Goal: Task Accomplishment & Management: Use online tool/utility

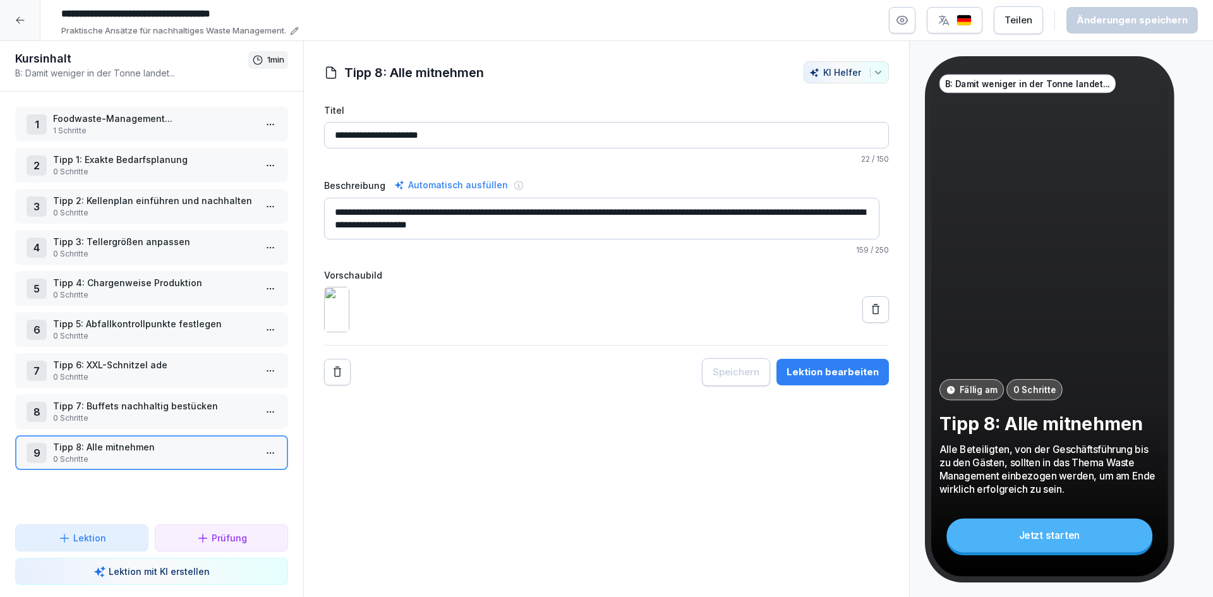
click at [19, 17] on icon at bounding box center [20, 20] width 8 height 7
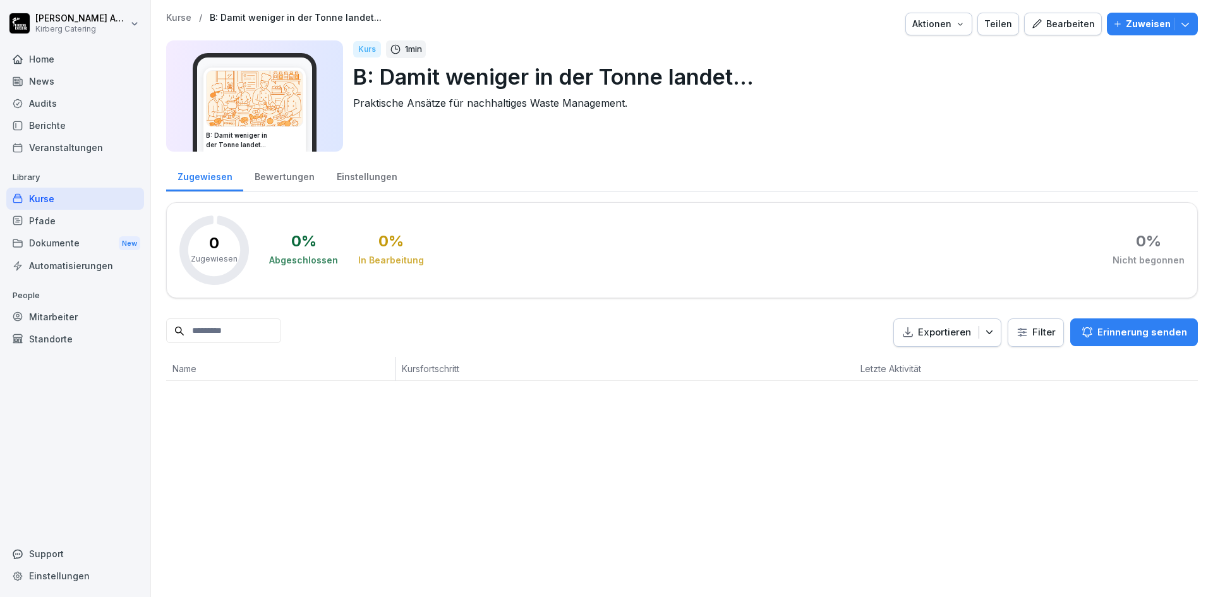
click at [71, 198] on div "Kurse" at bounding box center [75, 199] width 138 height 22
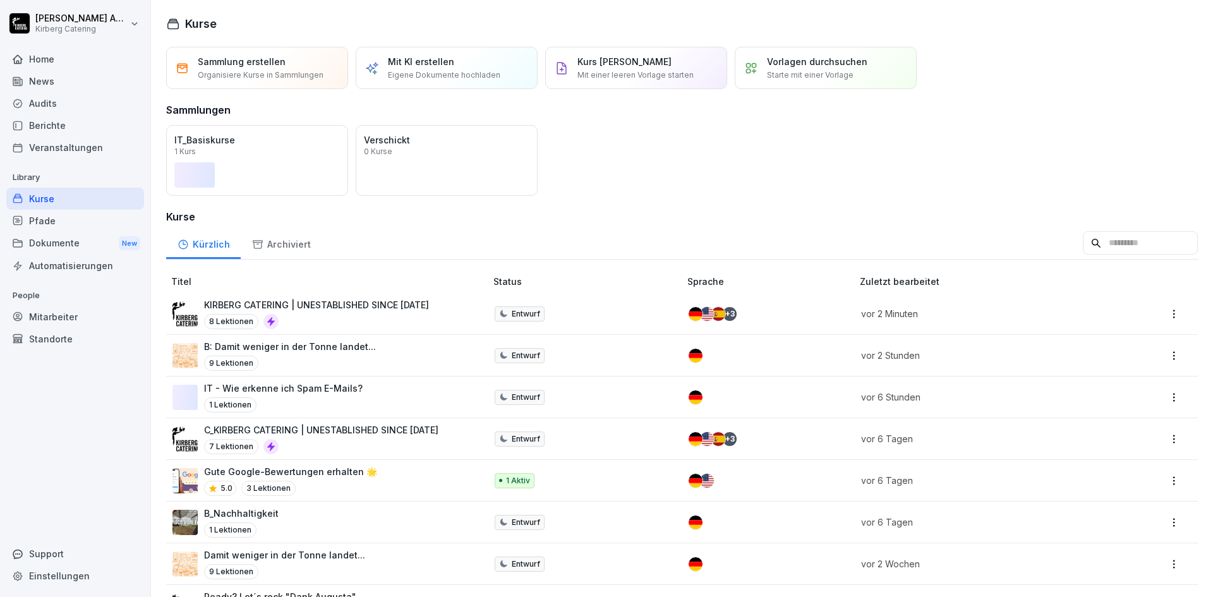
scroll to position [63, 0]
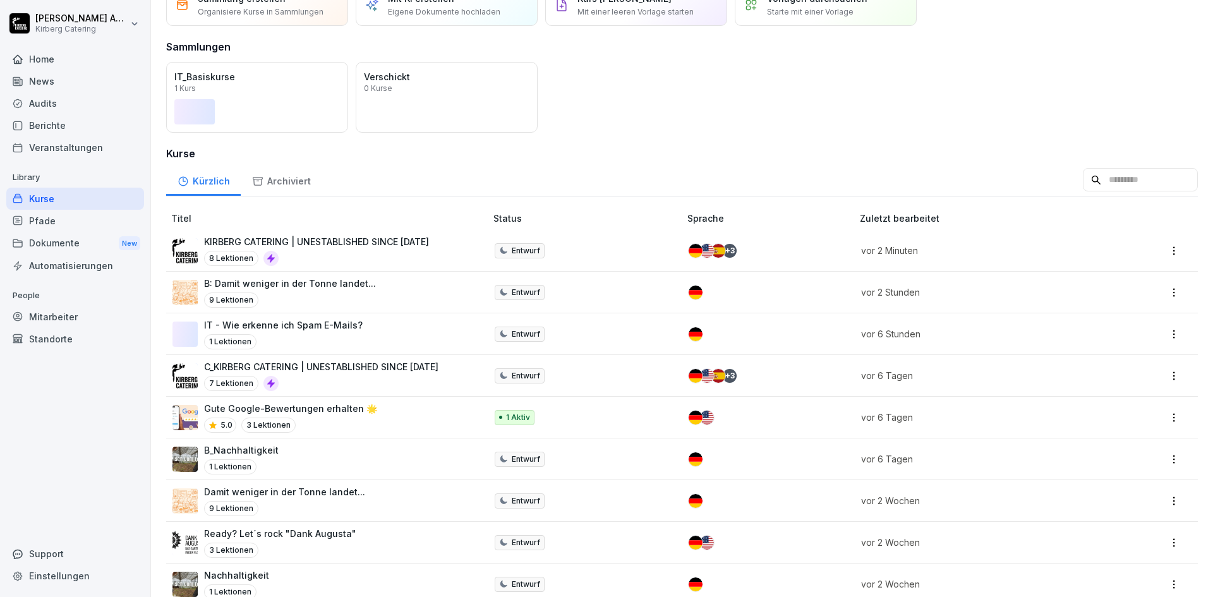
click at [383, 241] on p "KIRBERG CATERING | UNESTABLISHED SINCE 1982" at bounding box center [316, 241] width 225 height 13
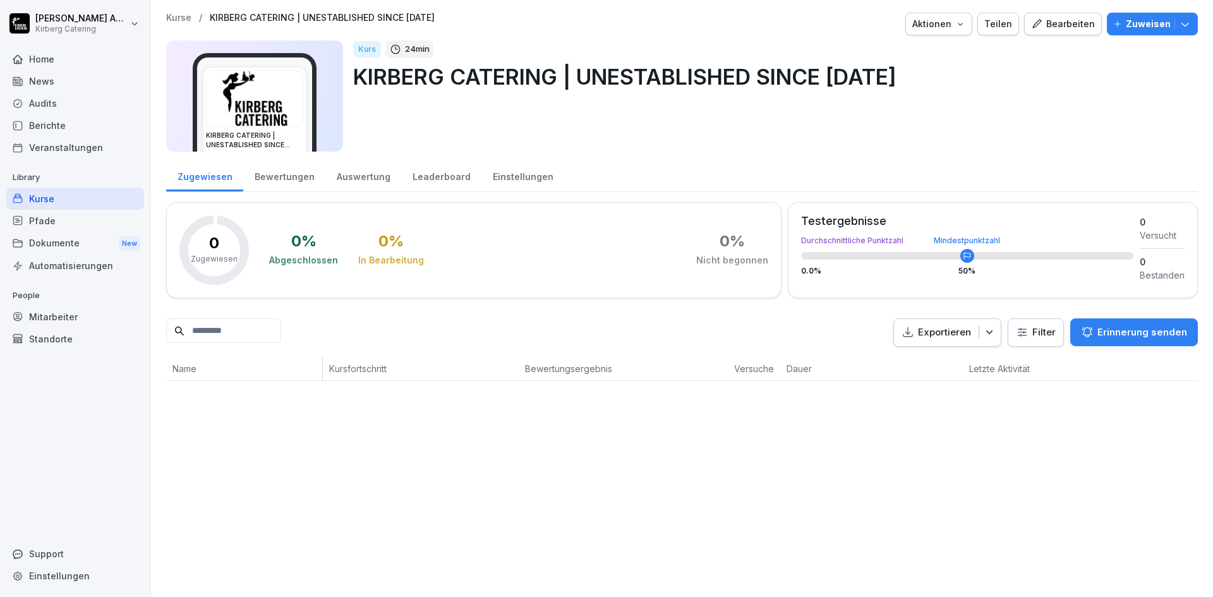
click at [1047, 25] on div "Bearbeiten" at bounding box center [1063, 24] width 64 height 14
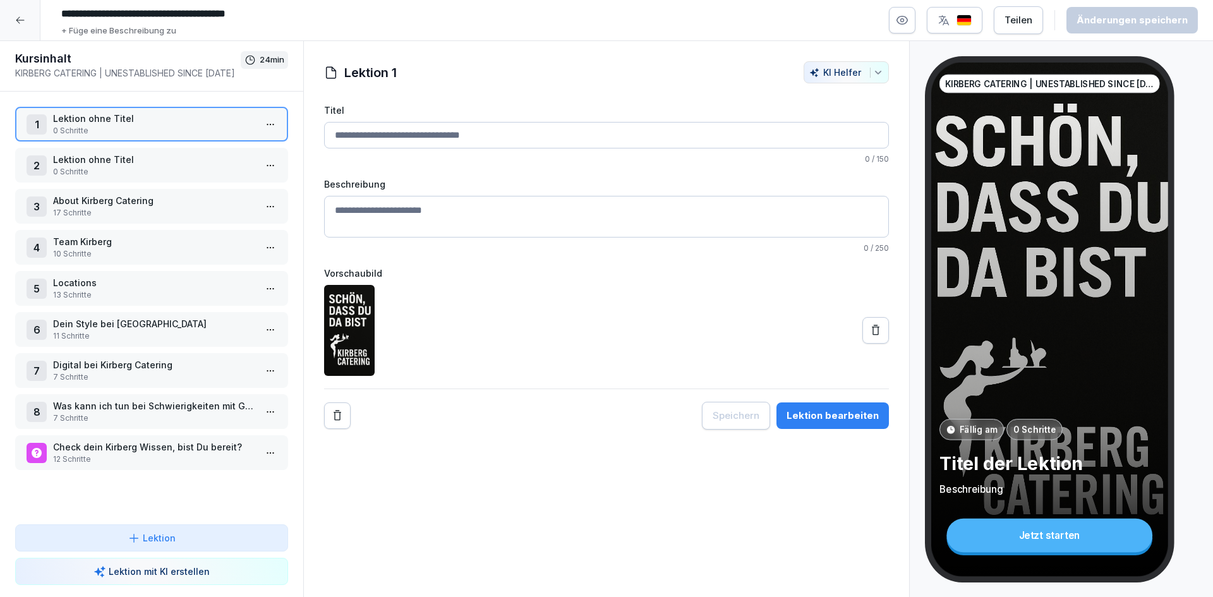
click at [138, 335] on p "11 Schritte" at bounding box center [154, 335] width 202 height 11
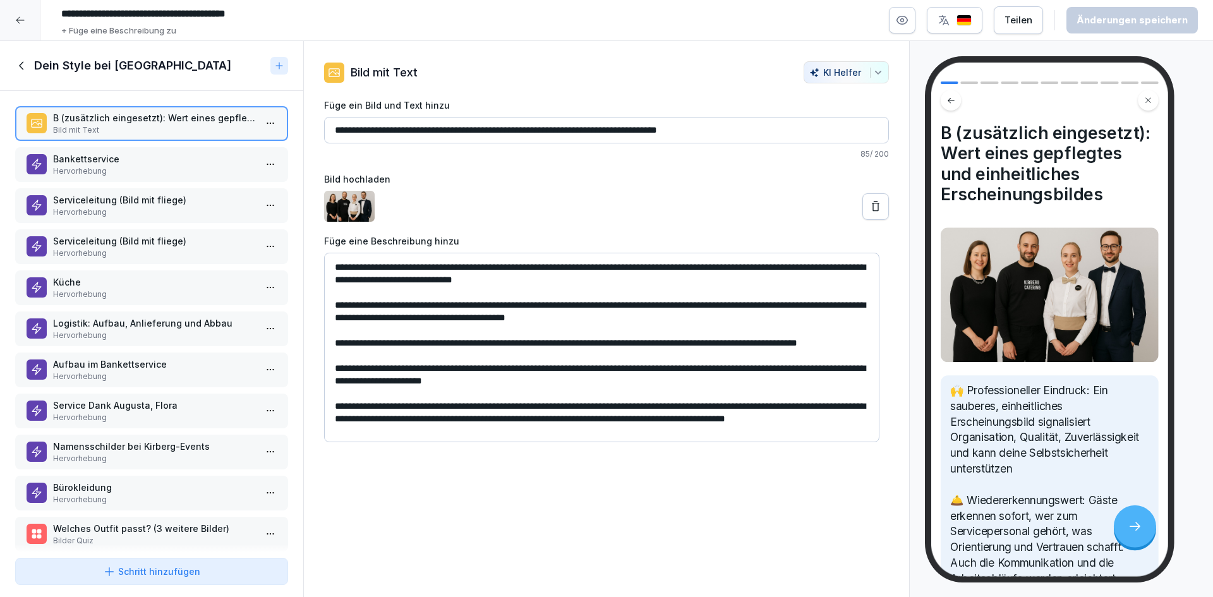
click at [190, 362] on p "Aufbau im Bankettservice" at bounding box center [154, 364] width 202 height 13
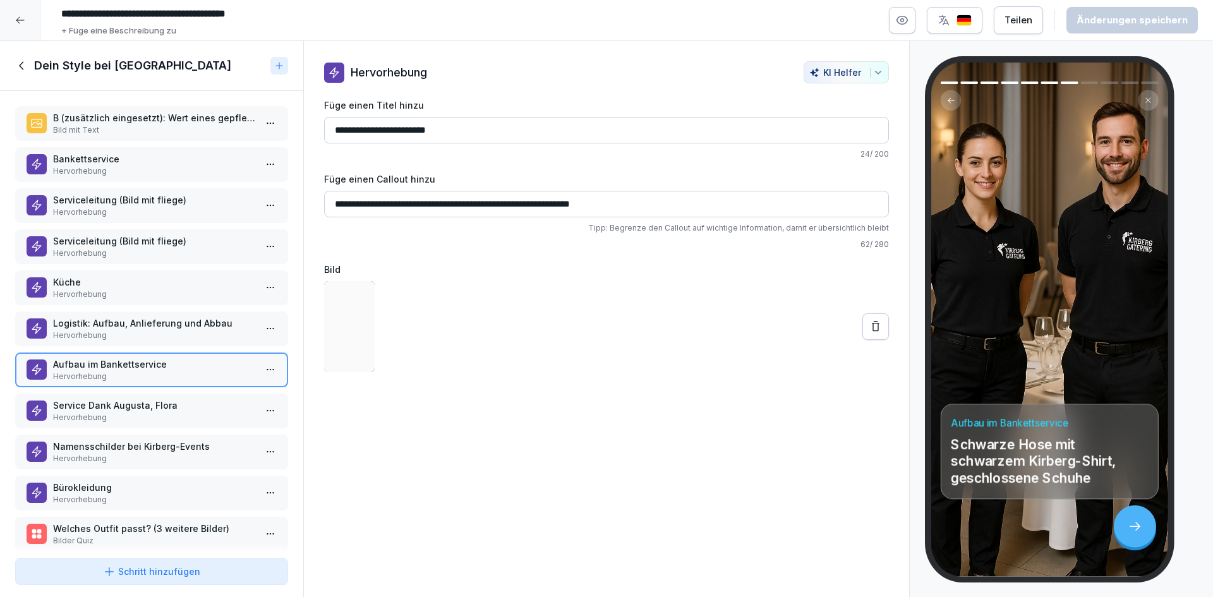
click at [191, 409] on p "Service Dank Augusta, Flora" at bounding box center [154, 405] width 202 height 13
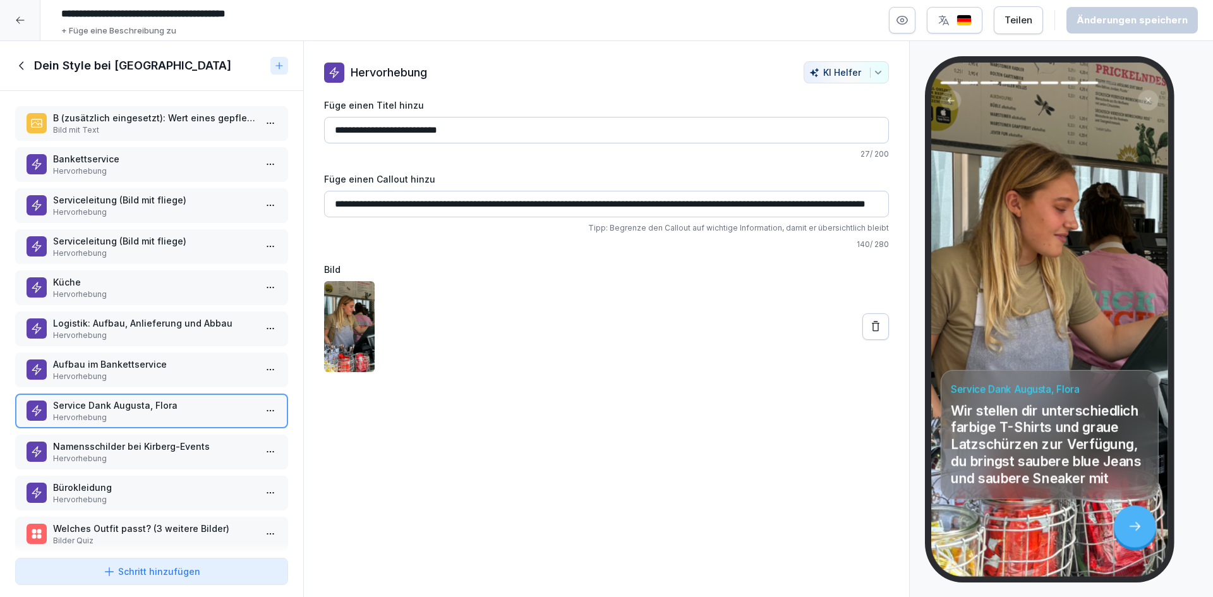
click at [874, 329] on button at bounding box center [875, 326] width 27 height 27
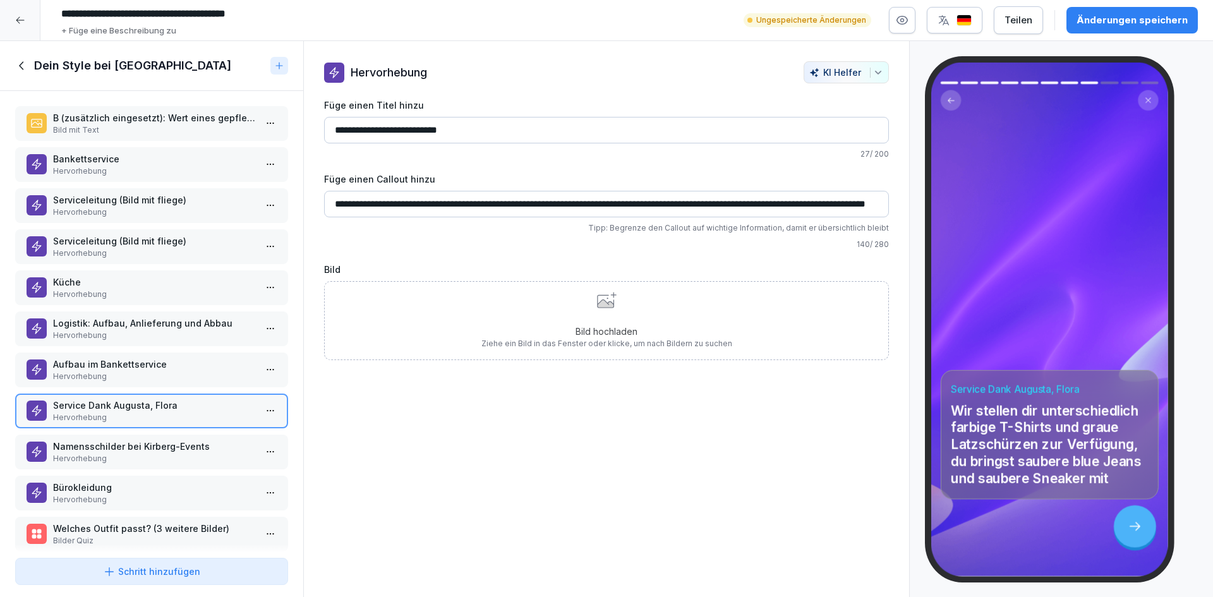
click at [755, 335] on div "Bild hochladen Ziehe ein Bild in das Fenster oder klicke, um nach Bildern zu su…" at bounding box center [606, 320] width 565 height 79
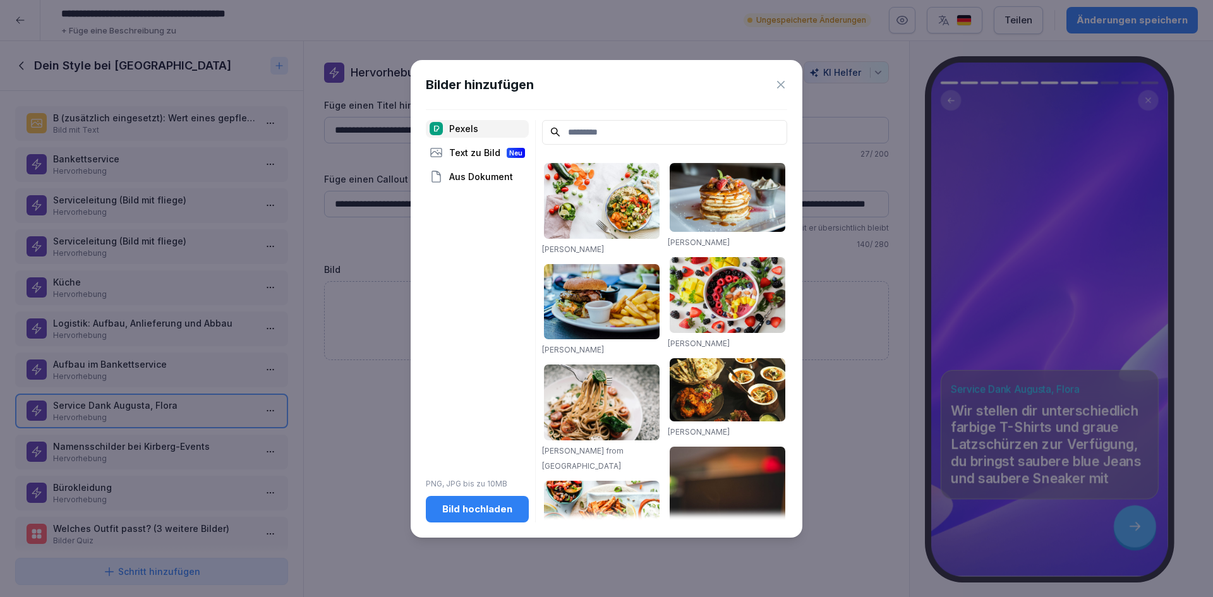
click at [510, 514] on div "Bild hochladen" at bounding box center [477, 509] width 83 height 14
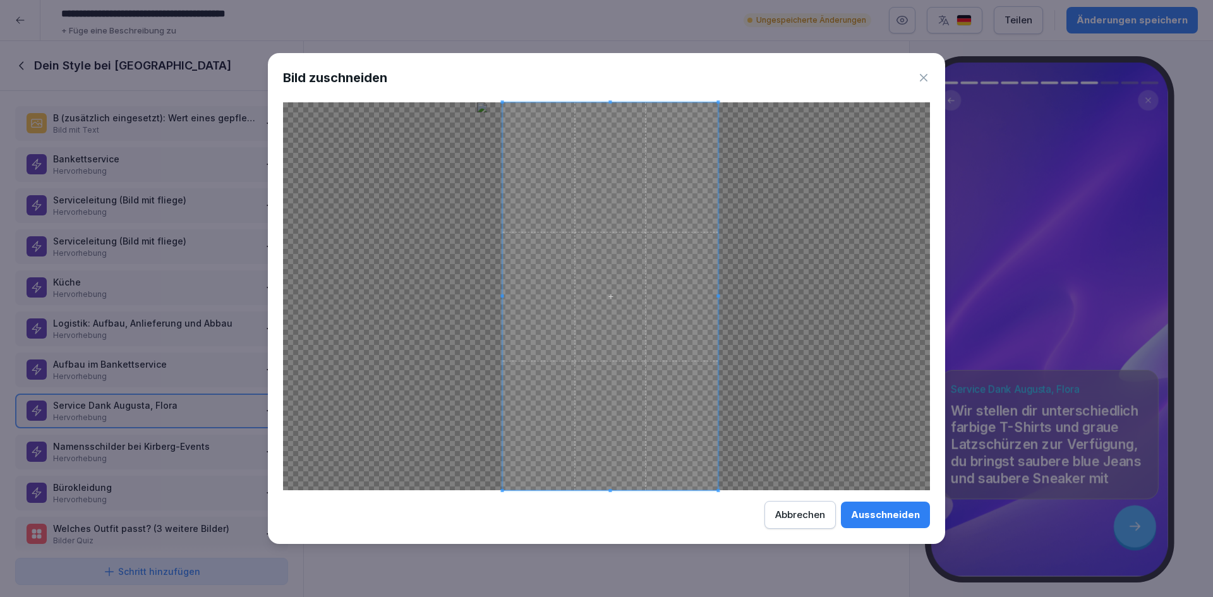
click at [648, 346] on span at bounding box center [609, 296] width 215 height 388
click at [649, 346] on span at bounding box center [610, 296] width 215 height 388
click at [583, 322] on span at bounding box center [608, 296] width 215 height 388
click at [901, 526] on button "Ausschneiden" at bounding box center [885, 515] width 89 height 27
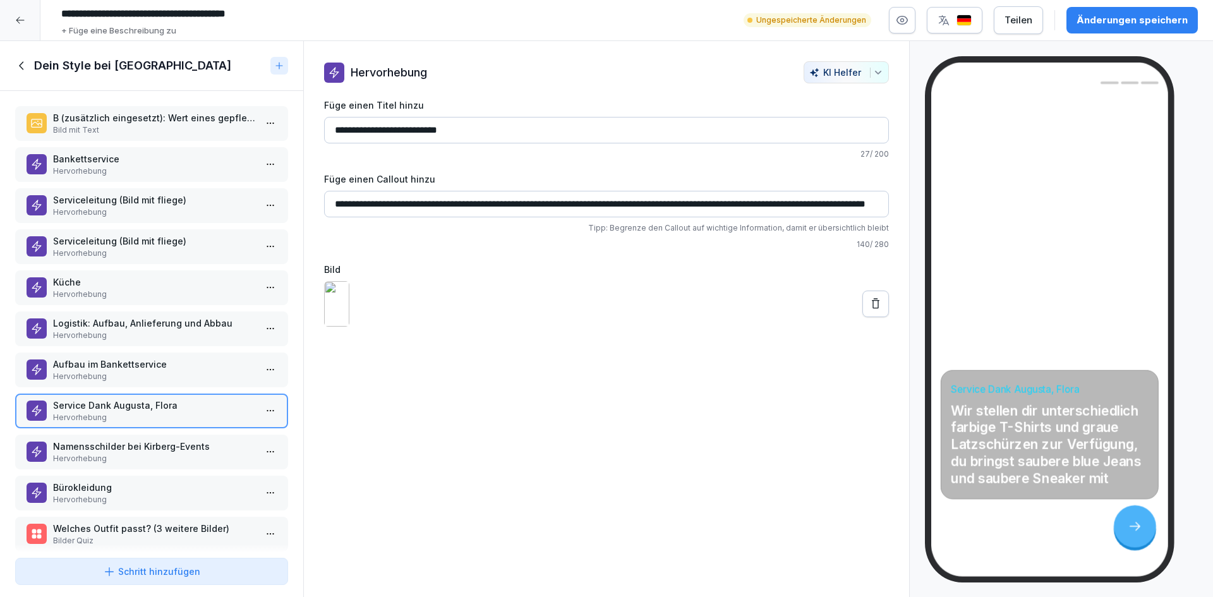
click at [868, 317] on button at bounding box center [875, 304] width 27 height 27
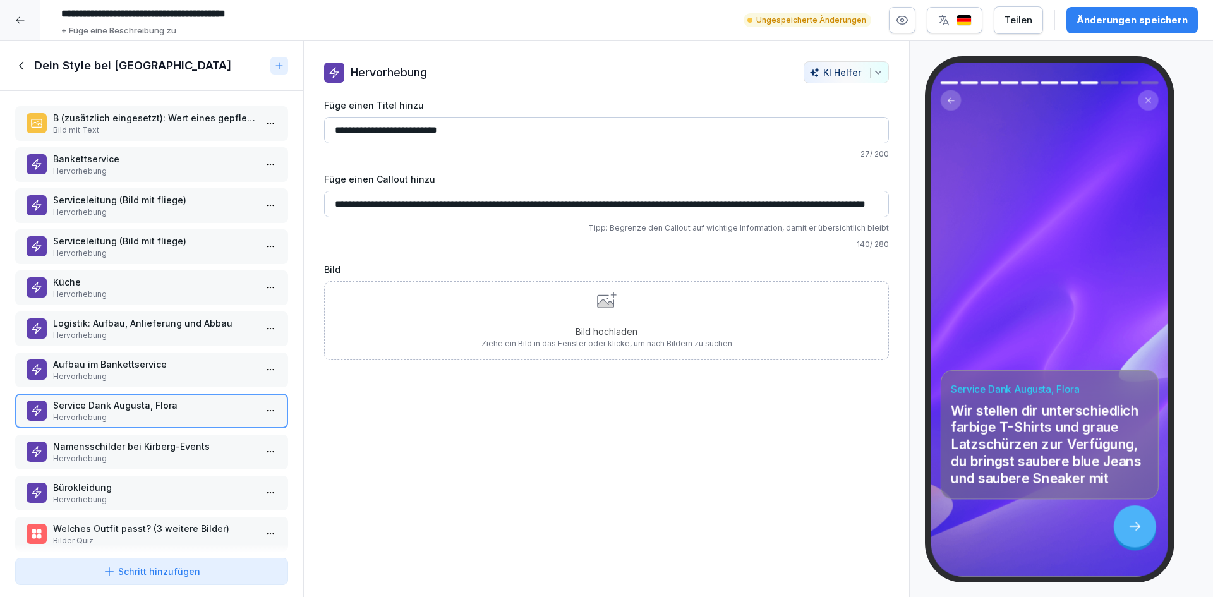
click at [631, 275] on label "Bild" at bounding box center [606, 269] width 565 height 13
click at [630, 305] on div "Bild hochladen Ziehe ein Bild in das Fenster oder klicke, um nach Bildern zu su…" at bounding box center [606, 320] width 251 height 57
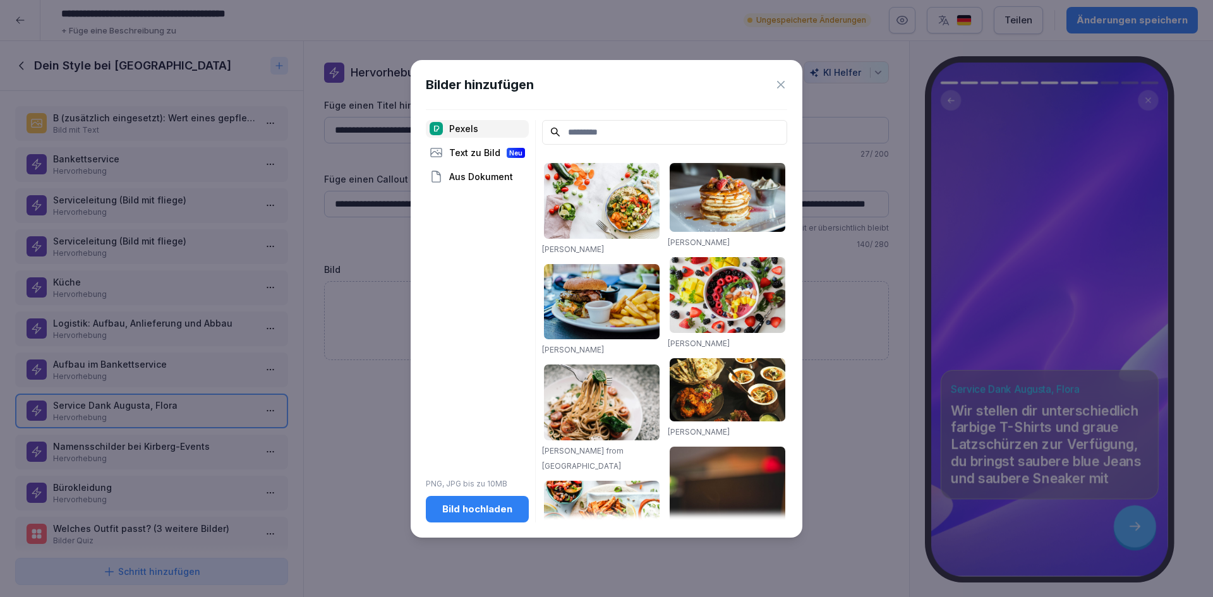
click at [455, 525] on div "Bilder hinzufügen Pexels Text zu Bild Neu Aus Dokument PNG, JPG bis zu 10MB Bil…" at bounding box center [607, 299] width 392 height 478
click at [461, 515] on div "Bild hochladen" at bounding box center [477, 509] width 83 height 14
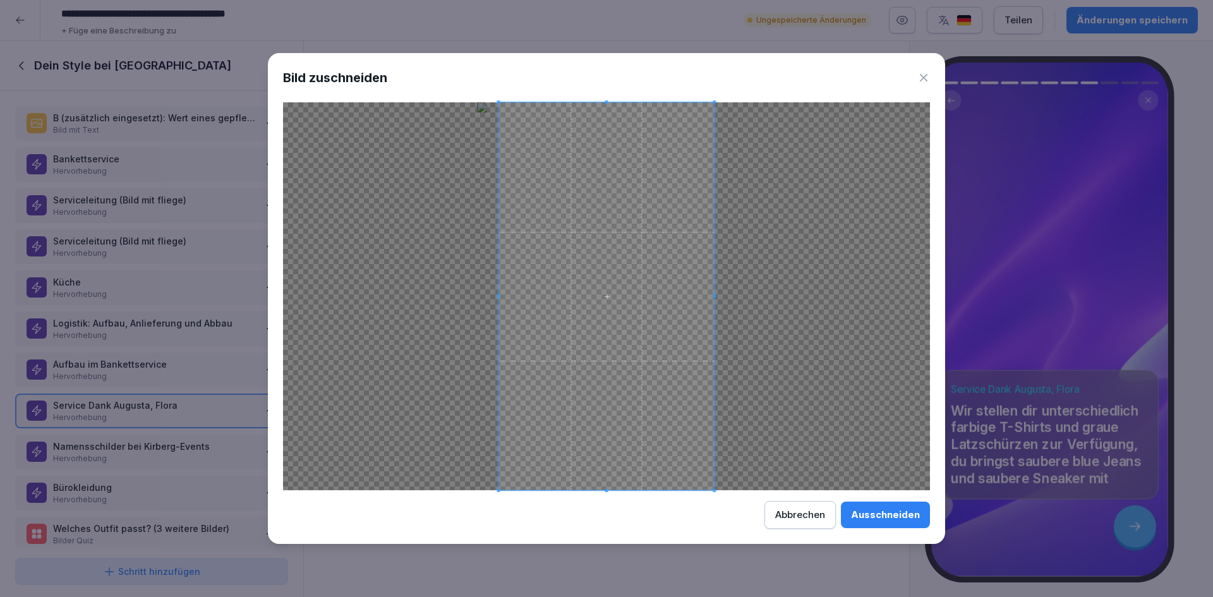
click at [726, 541] on div "Bild zuschneiden Ausschneiden Abbrechen" at bounding box center [606, 298] width 677 height 490
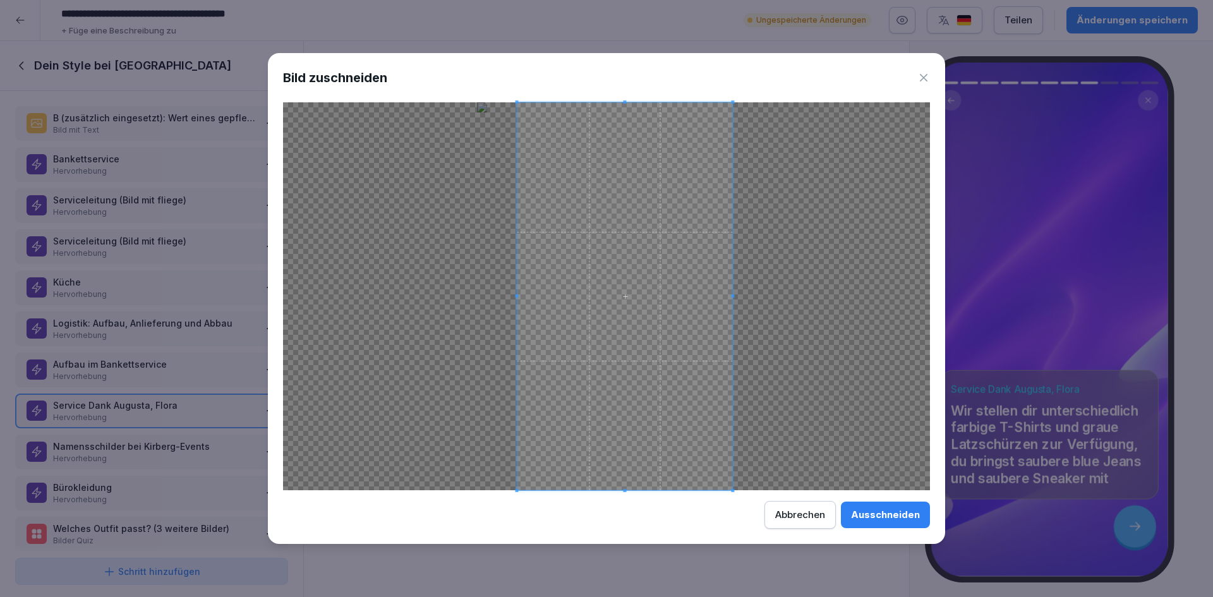
click at [671, 382] on span at bounding box center [624, 296] width 215 height 388
click at [876, 520] on div "Ausschneiden" at bounding box center [885, 515] width 69 height 14
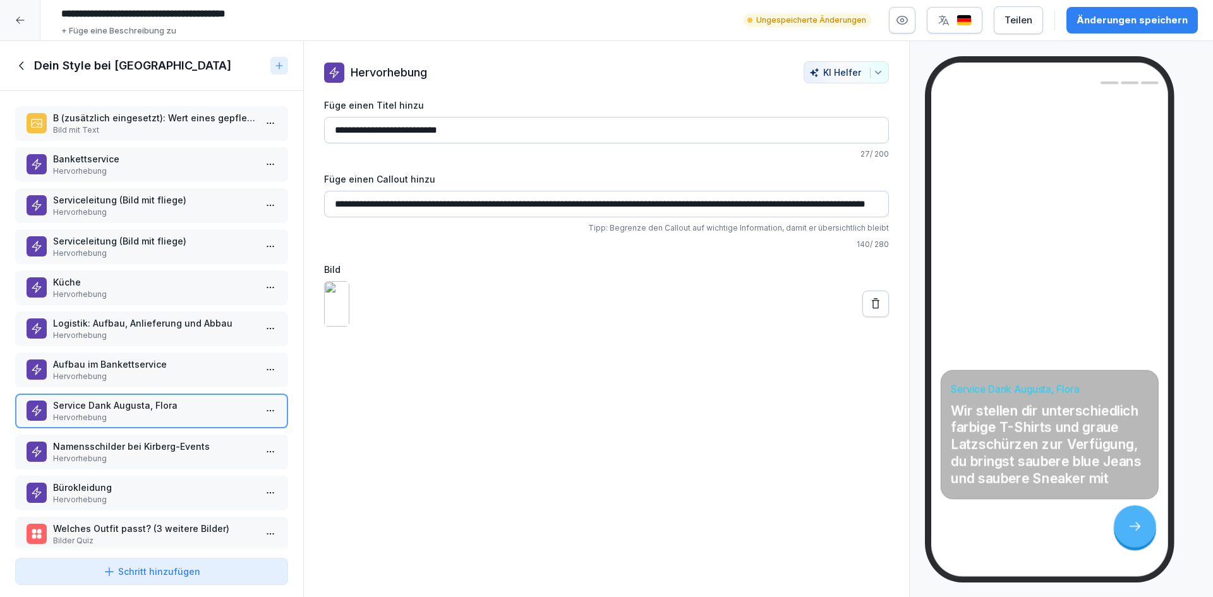
click at [133, 407] on p "Service Dank Augusta, Flora" at bounding box center [154, 405] width 202 height 13
click at [266, 411] on html "**********" at bounding box center [606, 298] width 1213 height 597
click at [234, 459] on div "Duplizieren ⌘D" at bounding box center [214, 458] width 97 height 13
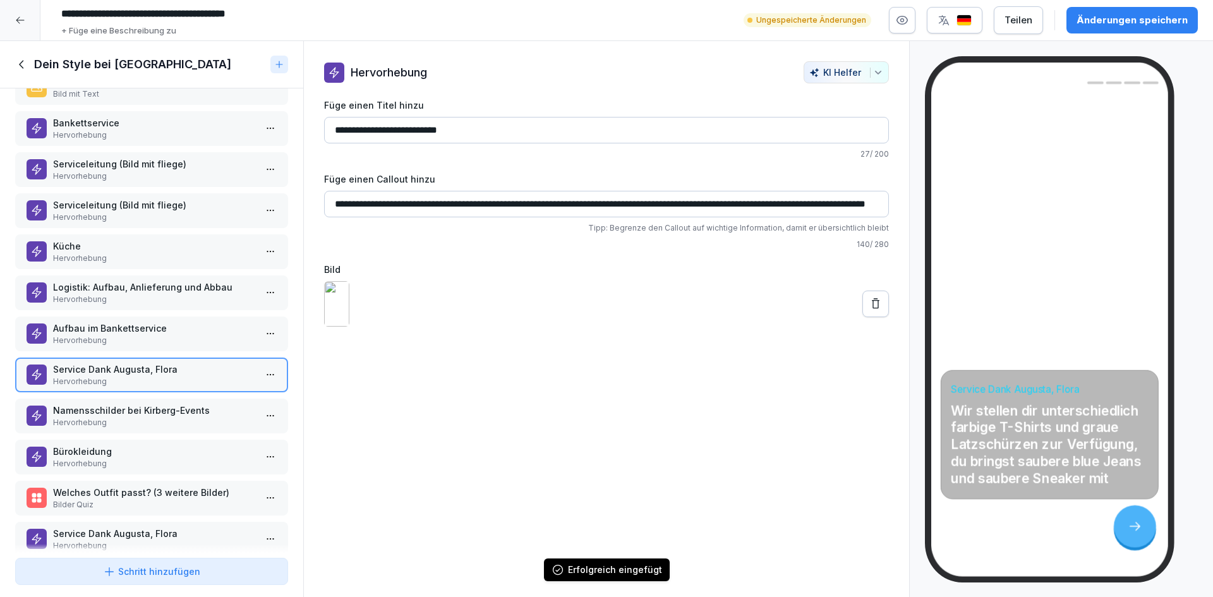
scroll to position [61, 0]
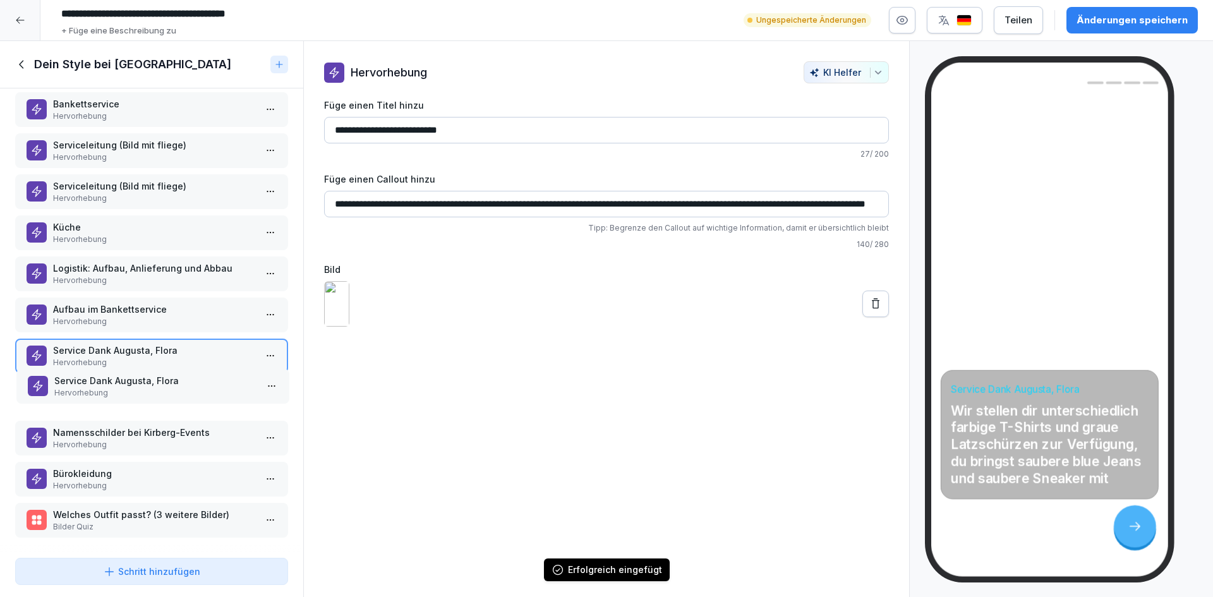
drag, startPoint x: 163, startPoint y: 513, endPoint x: 164, endPoint y: 379, distance: 133.9
click at [164, 387] on p "Hervorhebung" at bounding box center [155, 392] width 202 height 11
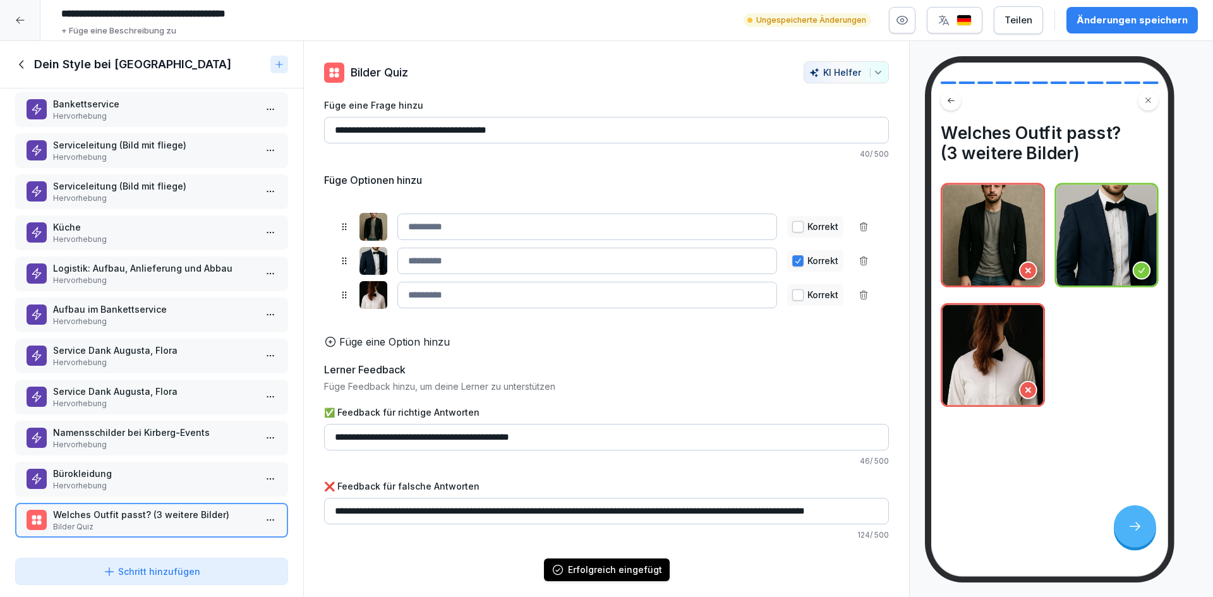
click at [164, 385] on p "Service Dank Augusta, Flora" at bounding box center [154, 391] width 202 height 13
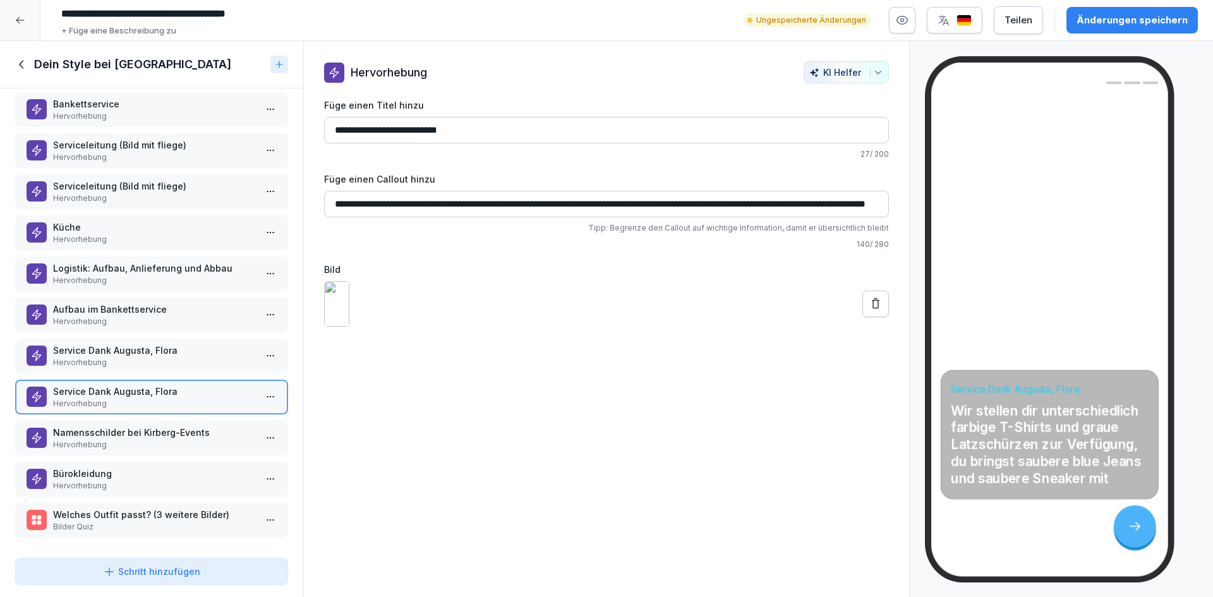
click at [191, 385] on p "Service Dank Augusta, Flora" at bounding box center [154, 391] width 202 height 13
click at [331, 133] on input "**********" at bounding box center [606, 130] width 565 height 27
type input "**********"
click at [882, 323] on div "**********" at bounding box center [606, 193] width 605 height 265
click at [870, 317] on button at bounding box center [875, 304] width 27 height 27
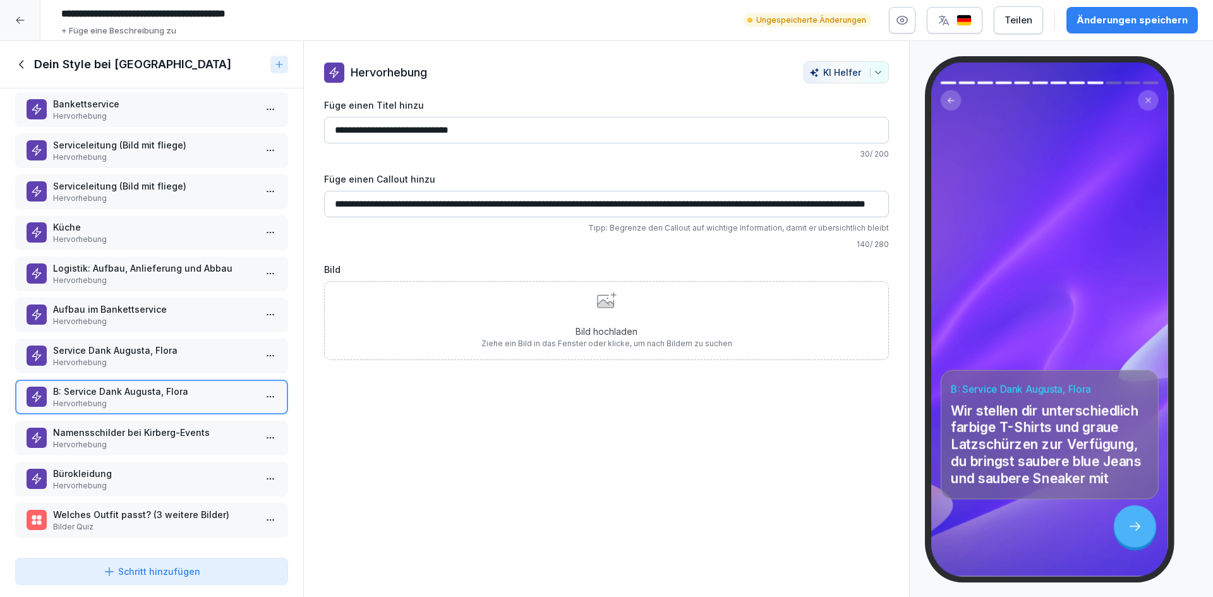
click at [651, 303] on div "Bild hochladen Ziehe ein Bild in das Fenster oder klicke, um nach Bildern zu su…" at bounding box center [606, 320] width 251 height 57
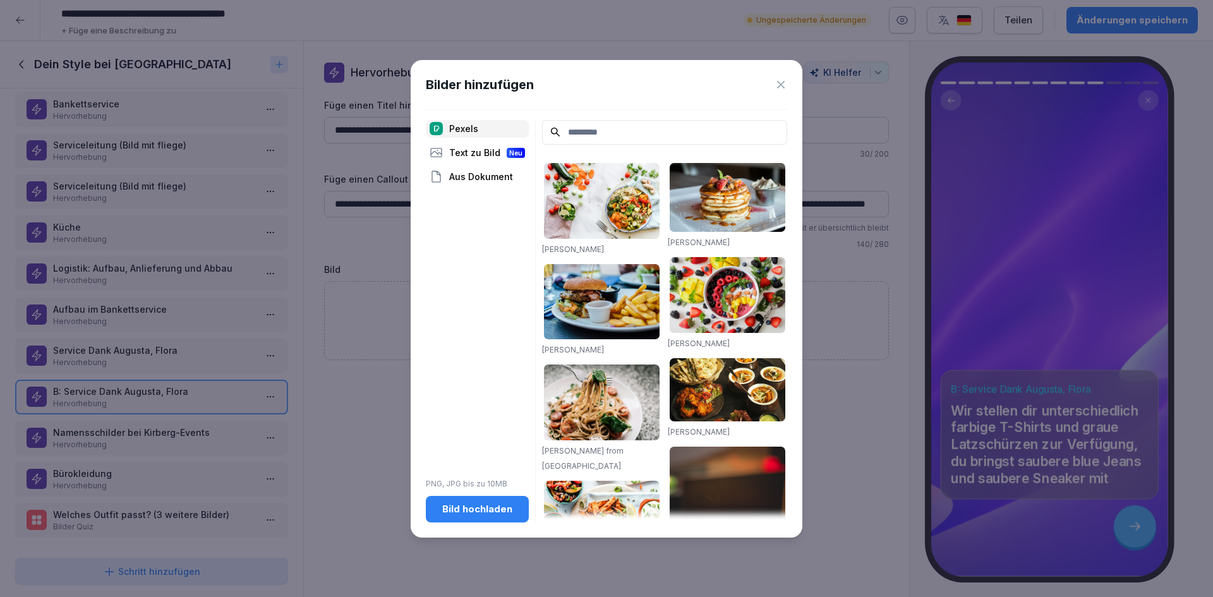
click at [502, 507] on div "Bild hochladen" at bounding box center [477, 509] width 83 height 14
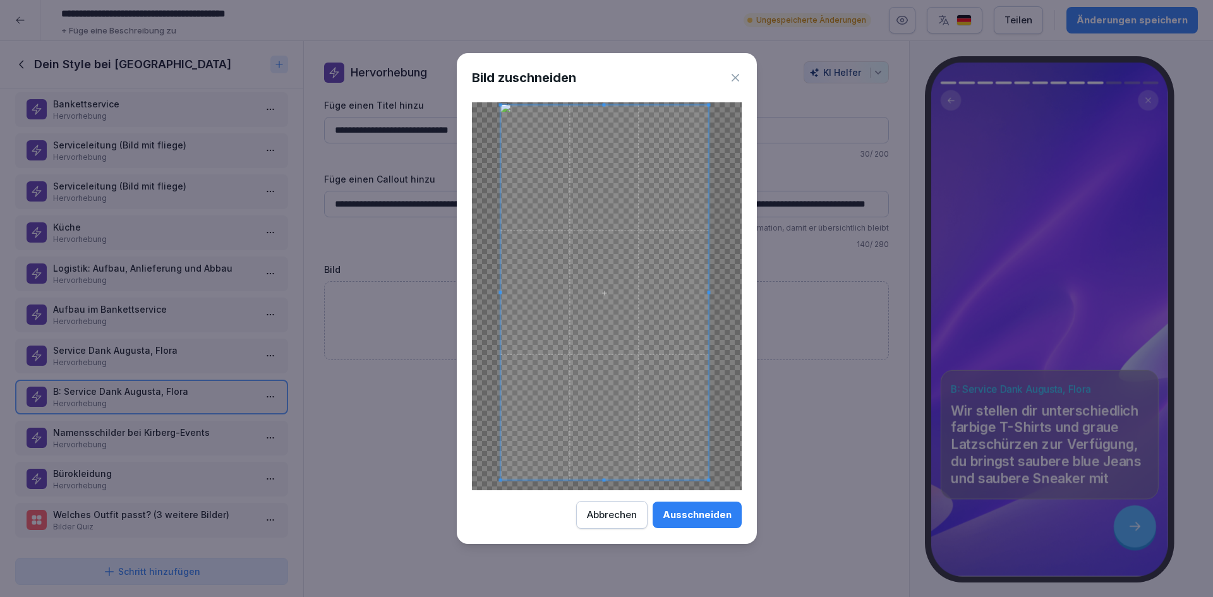
click at [707, 486] on div at bounding box center [607, 296] width 270 height 388
click at [511, 114] on div at bounding box center [606, 296] width 203 height 365
click at [703, 521] on div "Ausschneiden" at bounding box center [697, 515] width 69 height 14
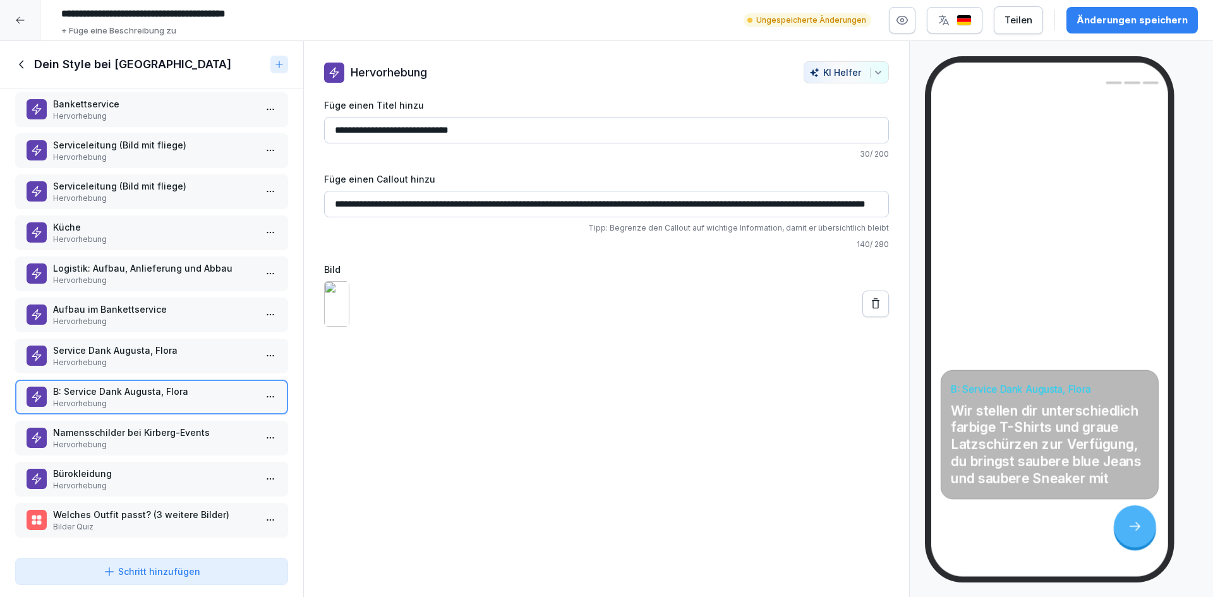
click at [1046, 436] on p "Wir stellen dir unterschiedlich farbige T-Shirts und graue Latzschürzen zur Ver…" at bounding box center [1049, 444] width 197 height 85
click at [349, 327] on img at bounding box center [336, 303] width 25 height 45
click at [862, 317] on button at bounding box center [875, 304] width 27 height 27
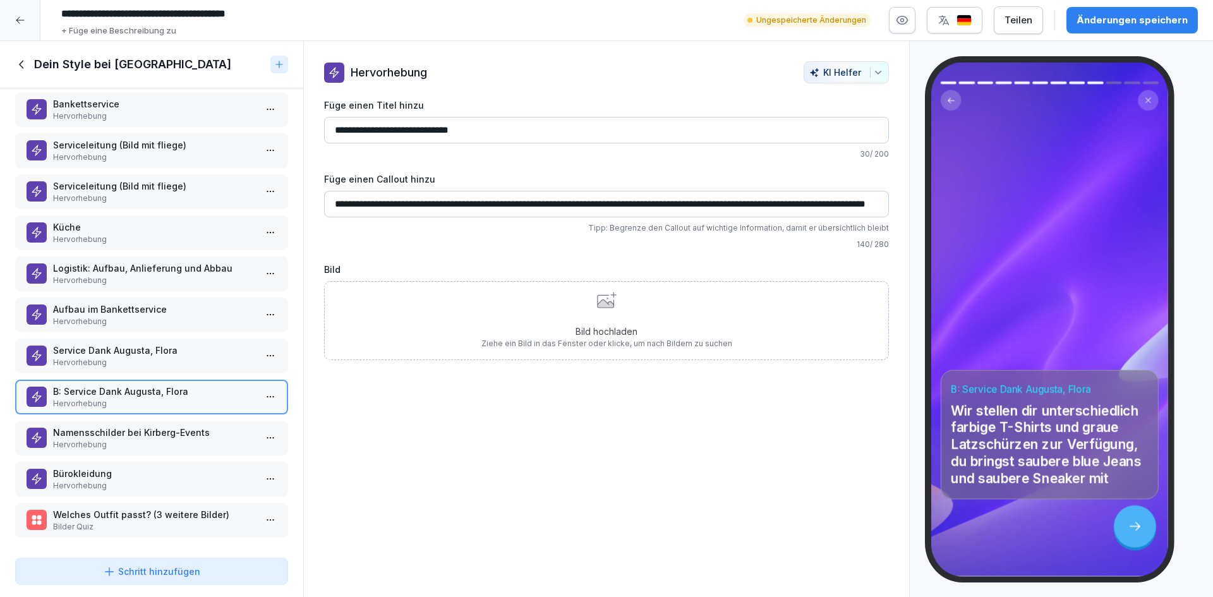
click at [683, 311] on div "Bild hochladen Ziehe ein Bild in das Fenster oder klicke, um nach Bildern zu su…" at bounding box center [606, 320] width 251 height 57
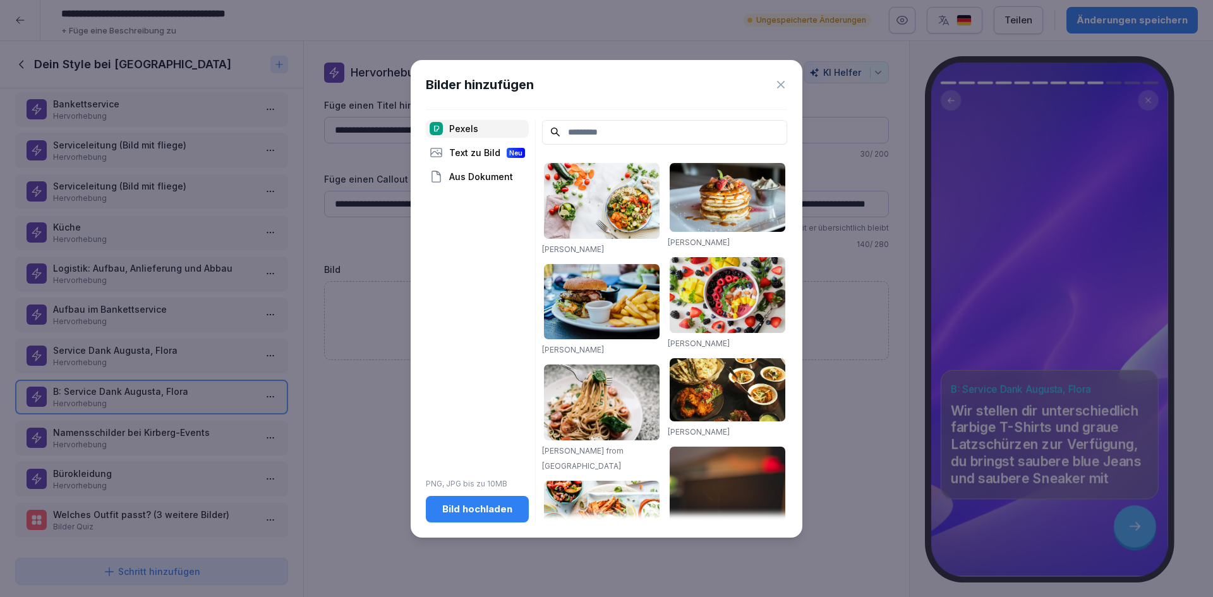
click at [477, 518] on button "Bild hochladen" at bounding box center [477, 509] width 103 height 27
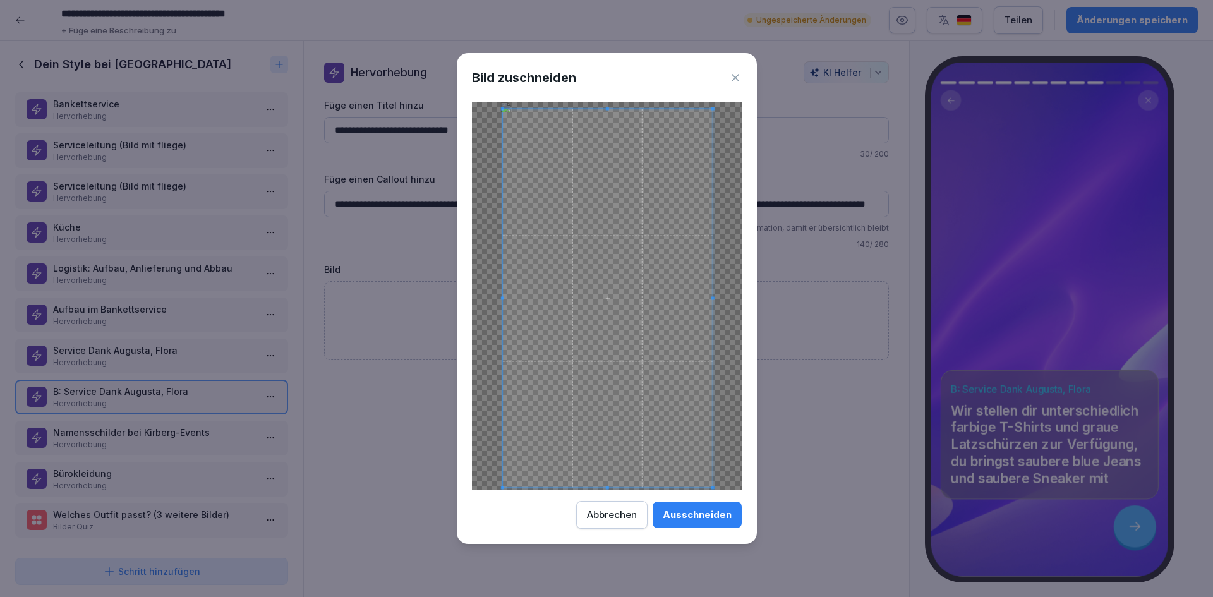
click at [503, 109] on span at bounding box center [501, 108] width 3 height 3
click at [683, 521] on div "Ausschneiden" at bounding box center [697, 515] width 69 height 14
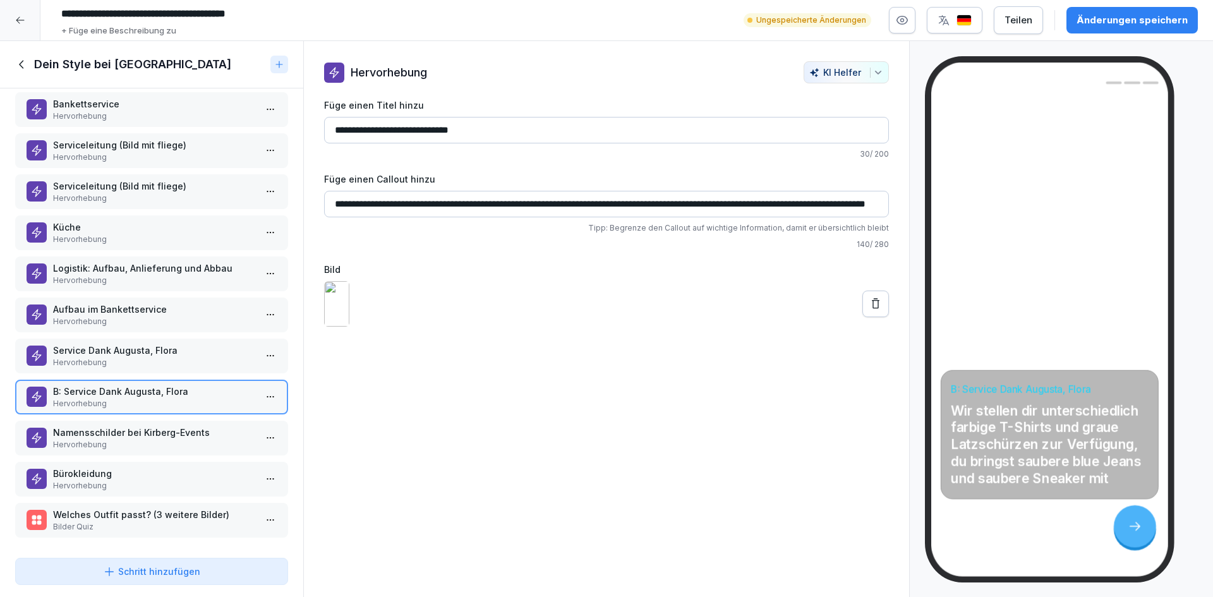
click at [1121, 17] on div "Änderungen speichern" at bounding box center [1131, 20] width 111 height 14
click at [114, 344] on p "Service Dank Augusta, Flora" at bounding box center [154, 350] width 202 height 13
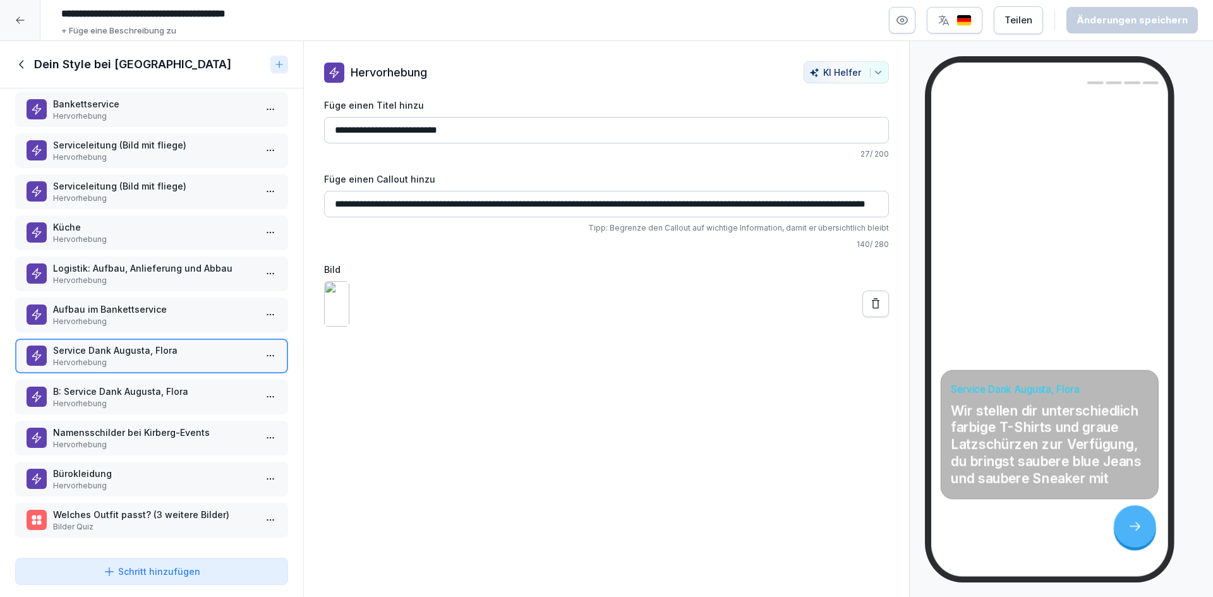
click at [117, 385] on p "B: Service Dank Augusta, Flora" at bounding box center [154, 391] width 202 height 13
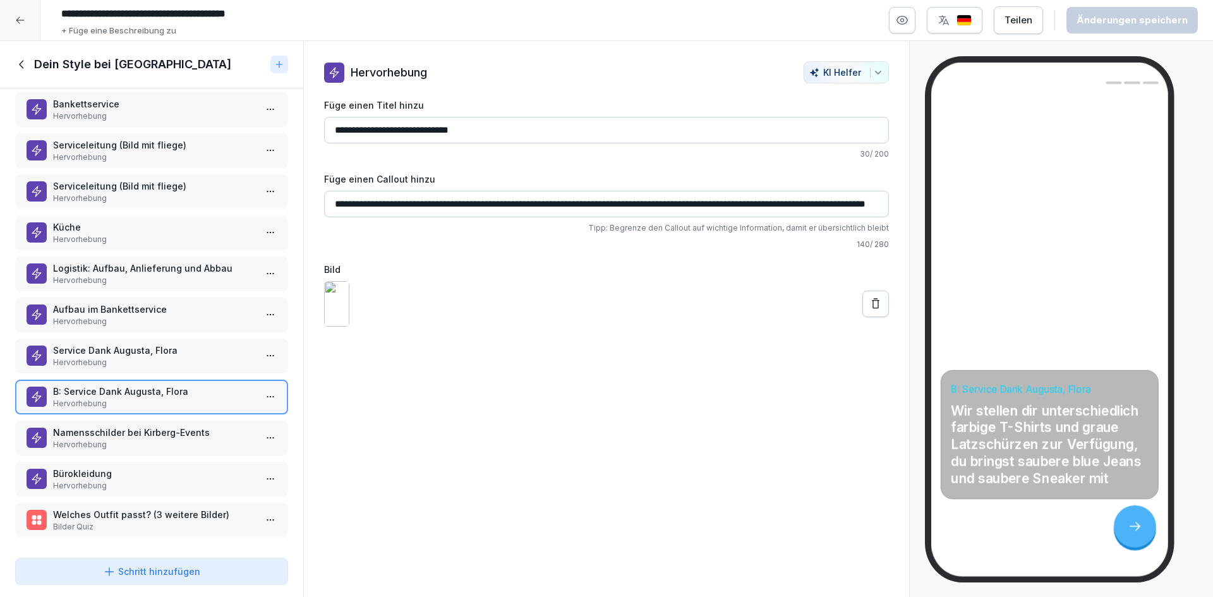
click at [105, 344] on p "Service Dank Augusta, Flora" at bounding box center [154, 350] width 202 height 13
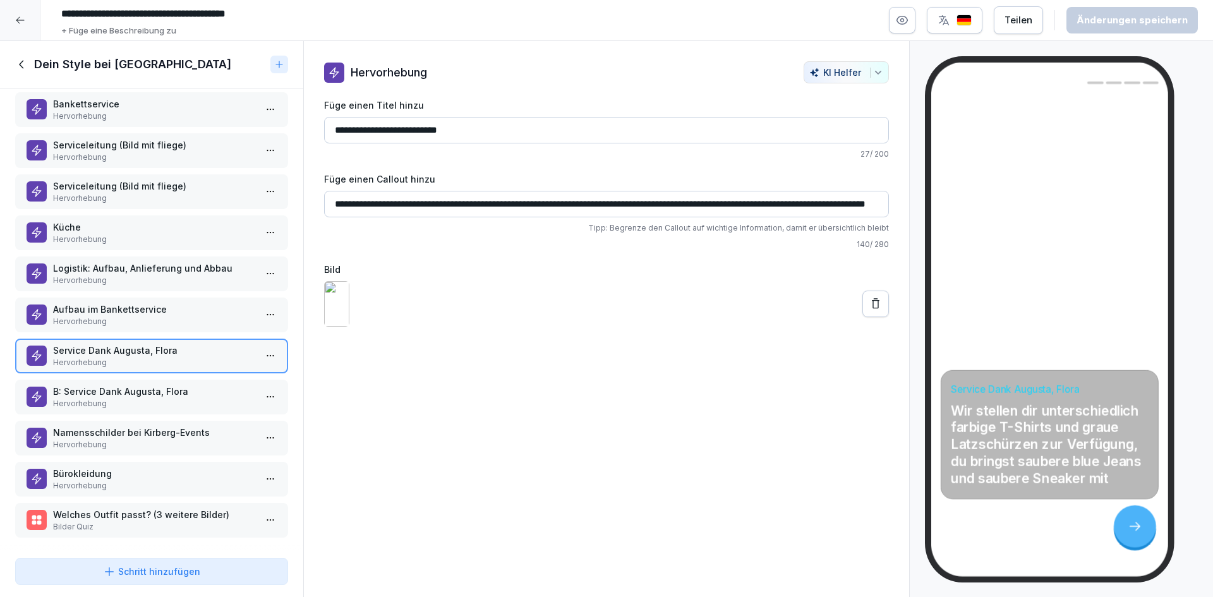
click at [123, 316] on p "Hervorhebung" at bounding box center [154, 321] width 202 height 11
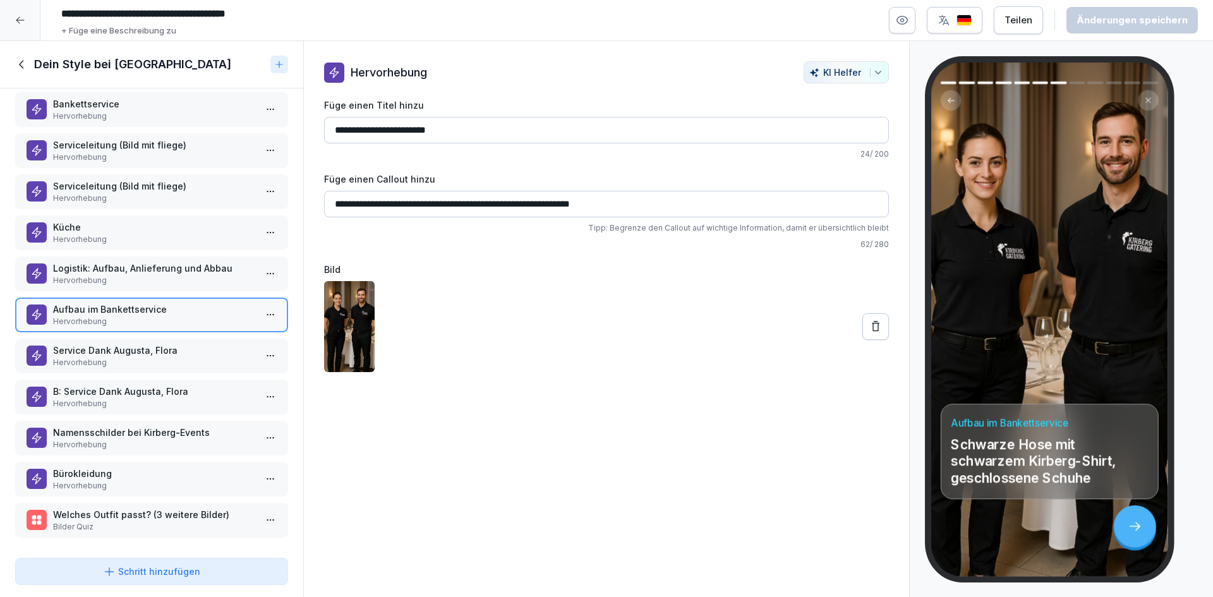
click at [158, 347] on p "Service Dank Augusta, Flora" at bounding box center [154, 350] width 202 height 13
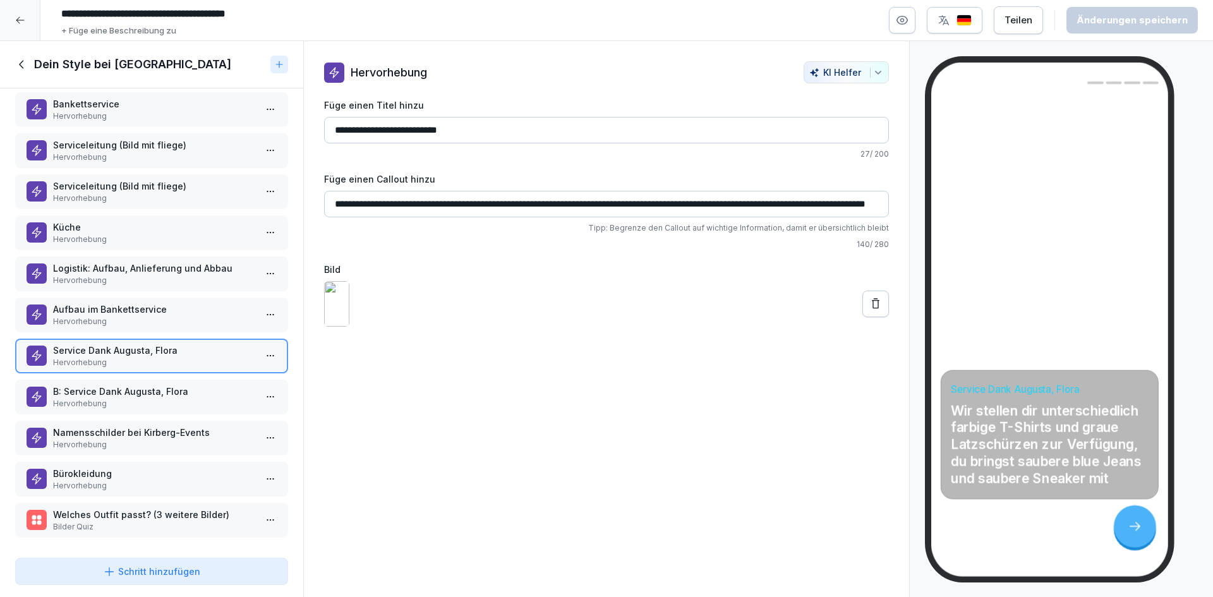
click at [172, 398] on p "Hervorhebung" at bounding box center [154, 403] width 202 height 11
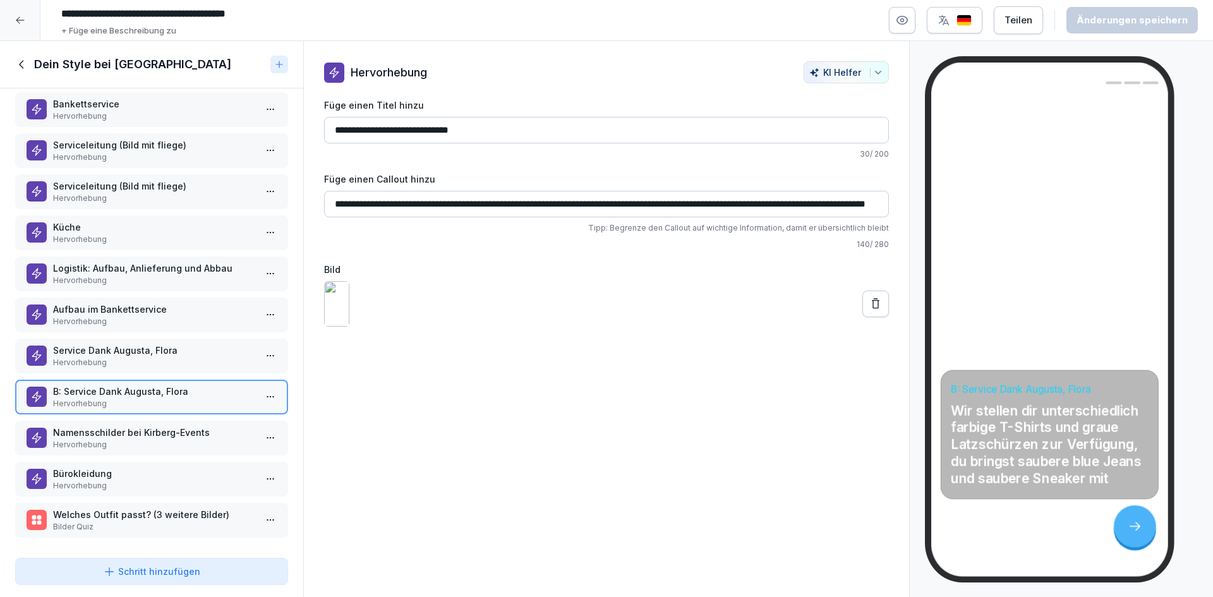
click at [128, 429] on p "Namensschilder bei Kirberg-Events" at bounding box center [154, 432] width 202 height 13
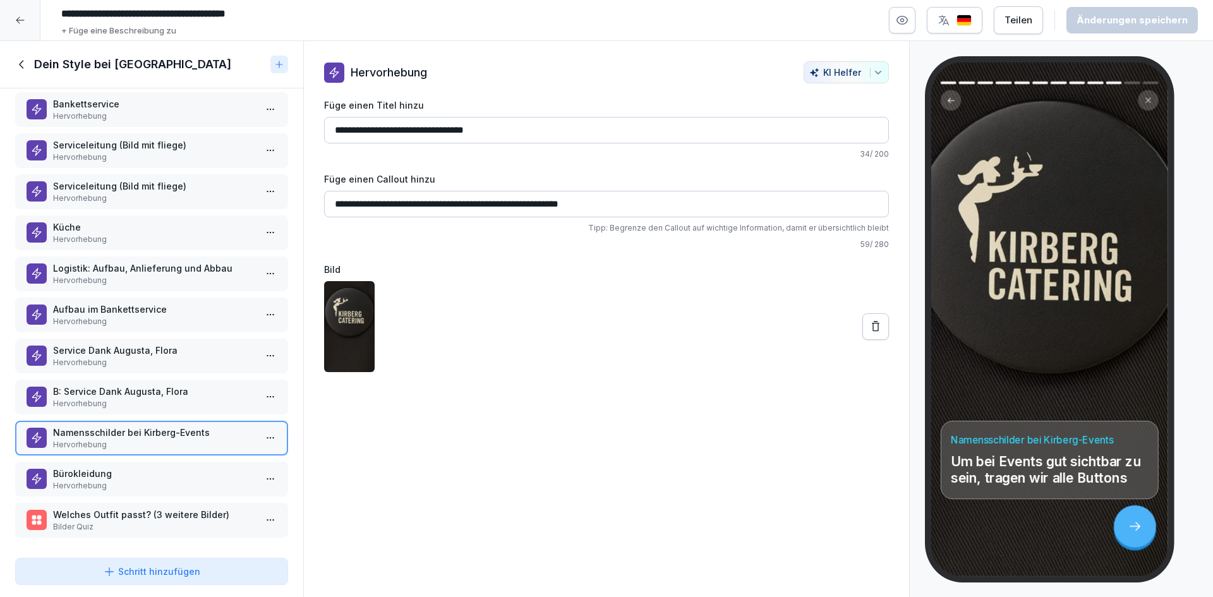
click at [117, 480] on p "Hervorhebung" at bounding box center [154, 485] width 202 height 11
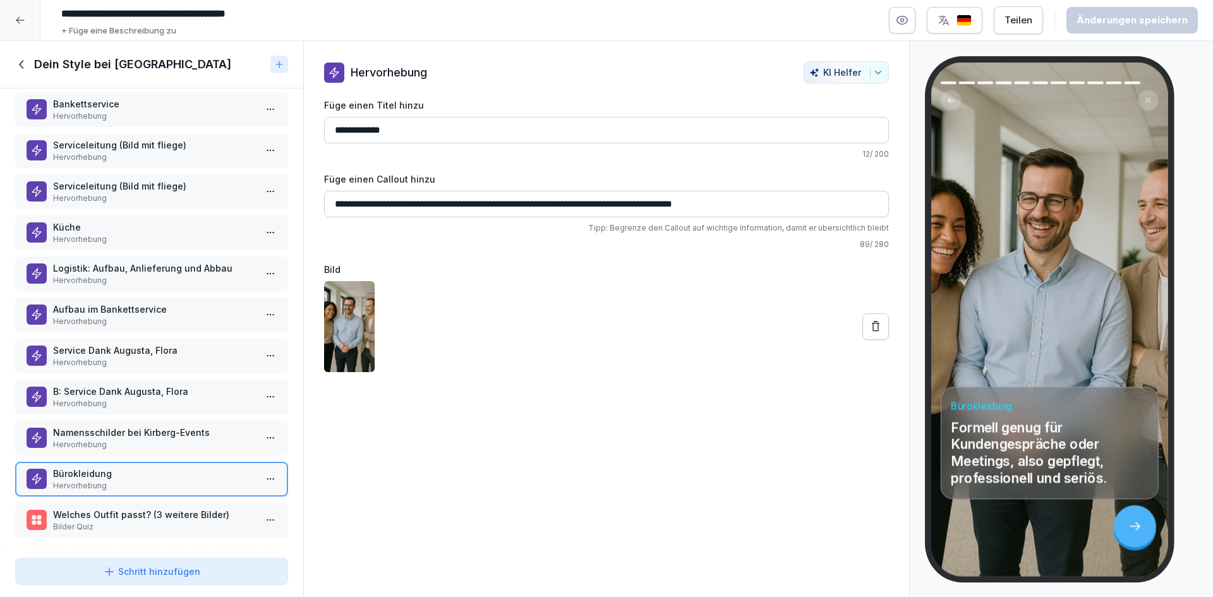
click at [128, 509] on p "Welches Outfit passt? (3 weitere Bilder)" at bounding box center [154, 514] width 202 height 13
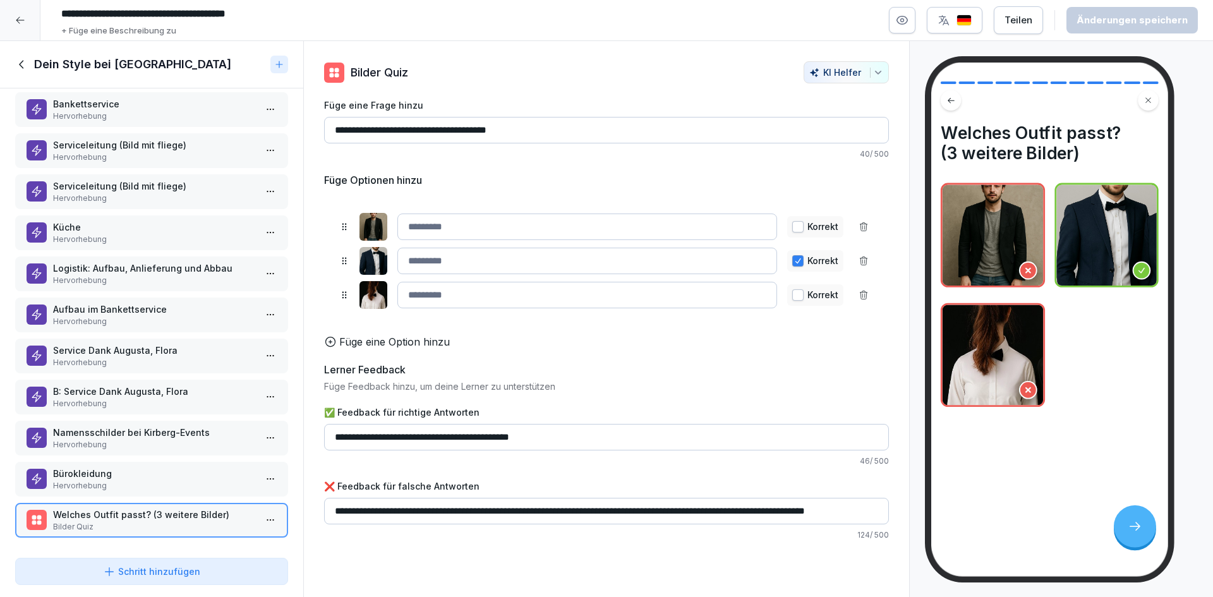
click at [17, 69] on icon at bounding box center [22, 64] width 14 height 14
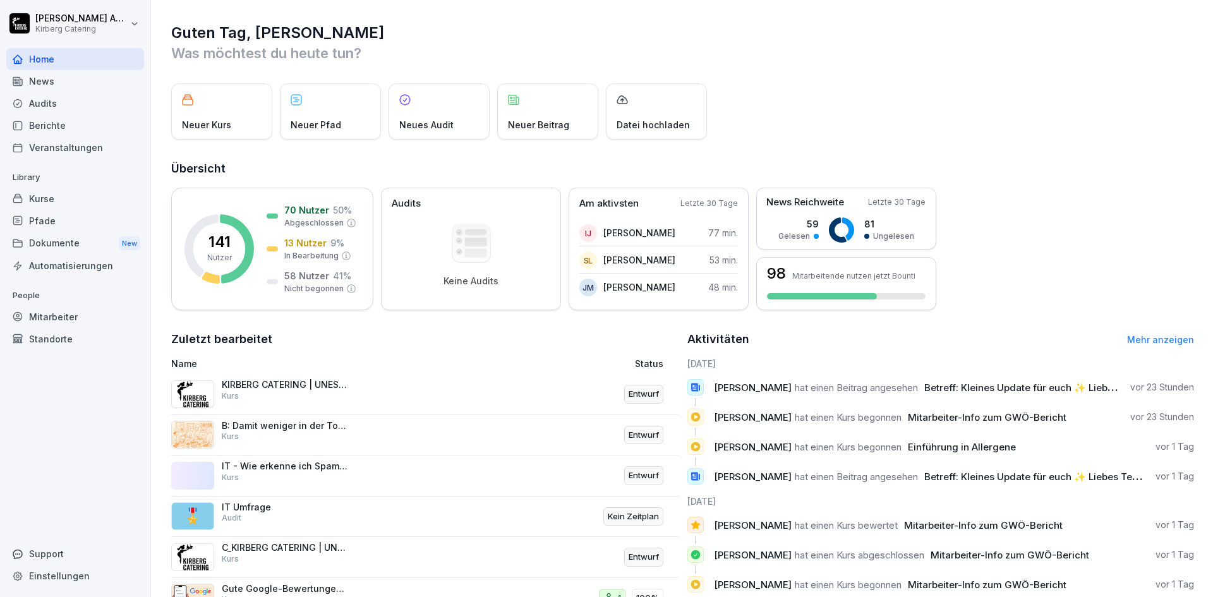
click at [47, 200] on div "Kurse" at bounding box center [75, 199] width 138 height 22
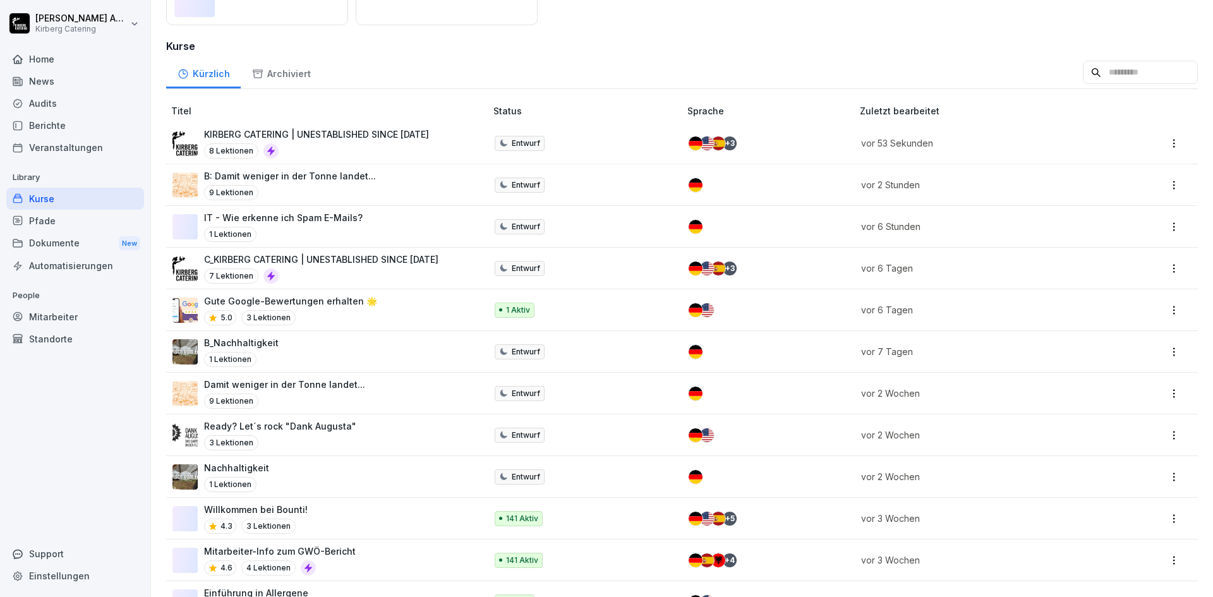
scroll to position [190, 0]
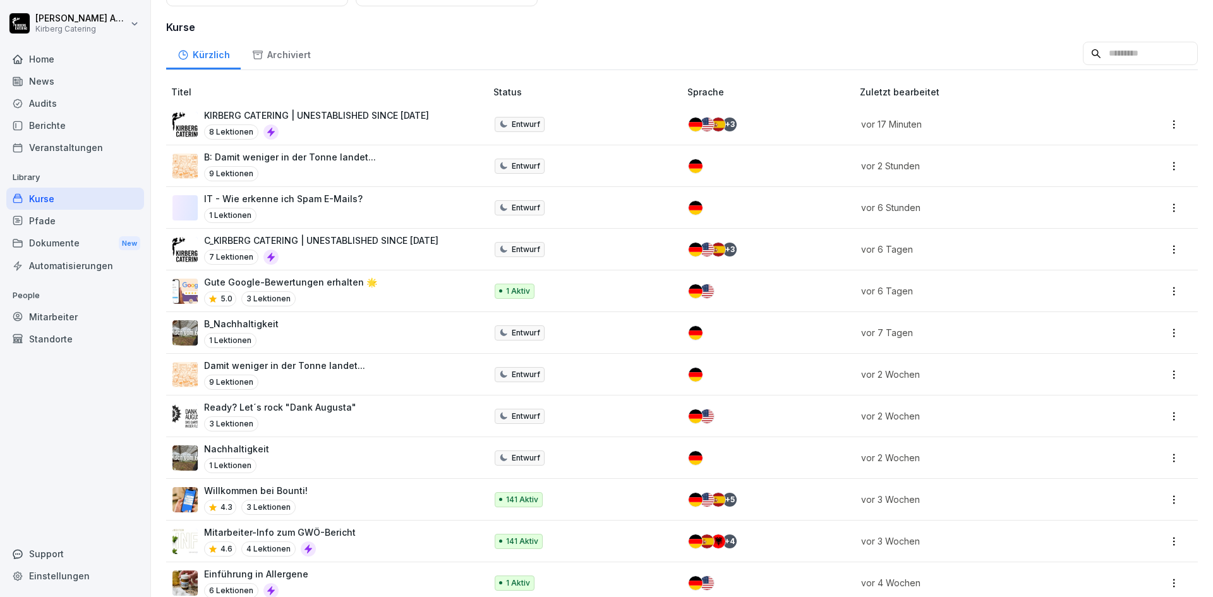
click at [312, 378] on div "9 Lektionen" at bounding box center [284, 382] width 161 height 15
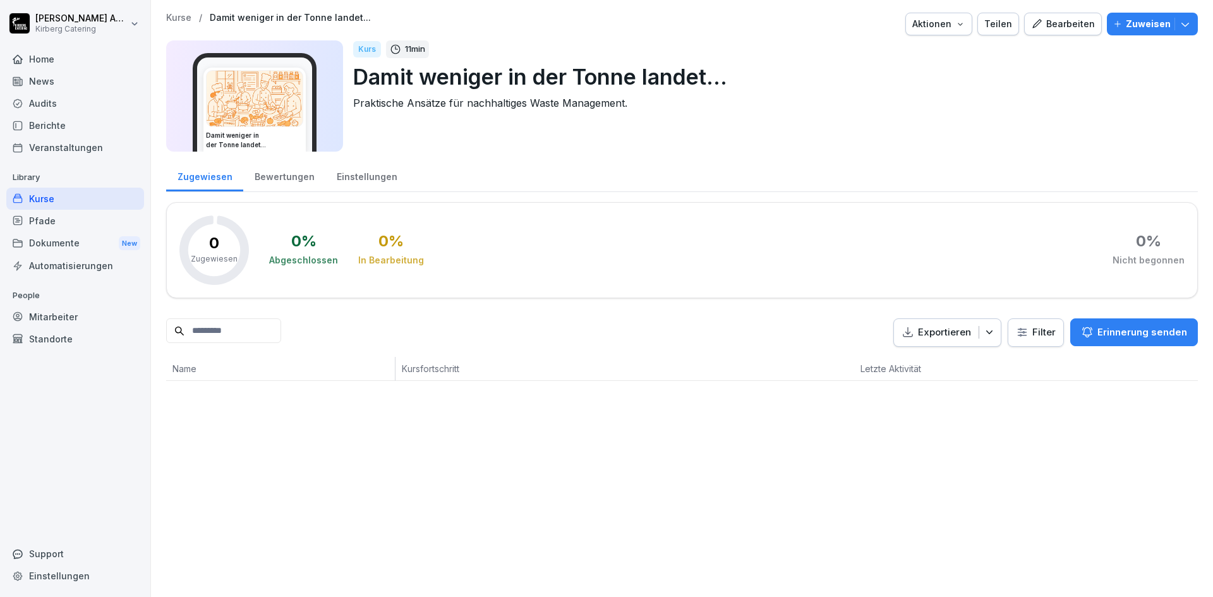
click at [1057, 23] on div "Bearbeiten" at bounding box center [1063, 24] width 64 height 14
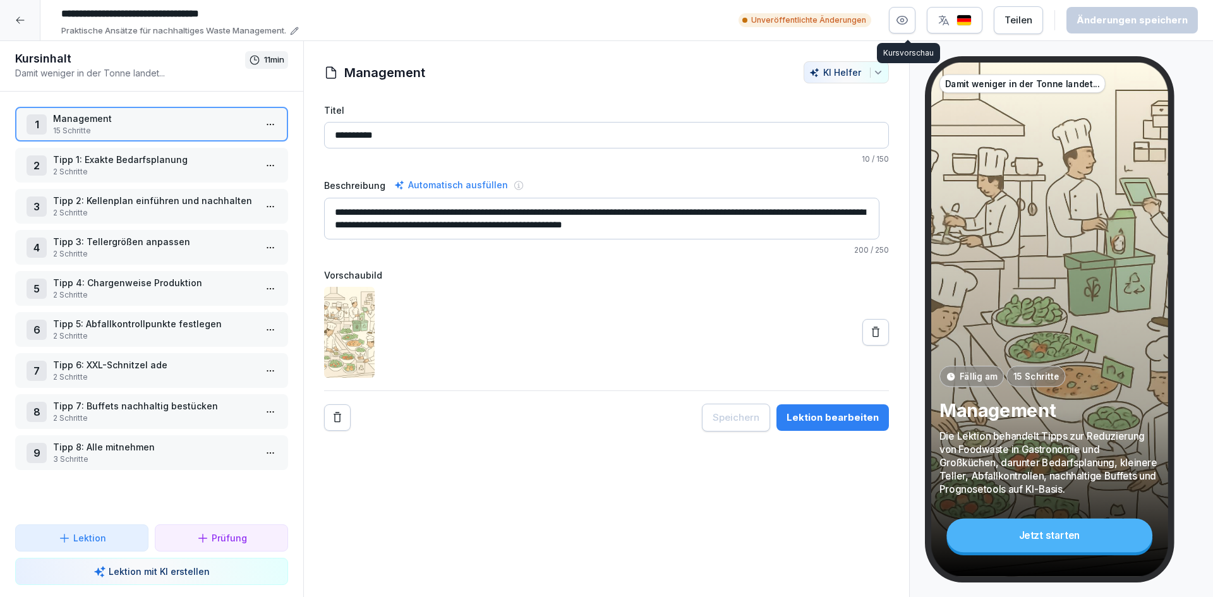
click at [904, 21] on icon "button" at bounding box center [902, 20] width 3 height 3
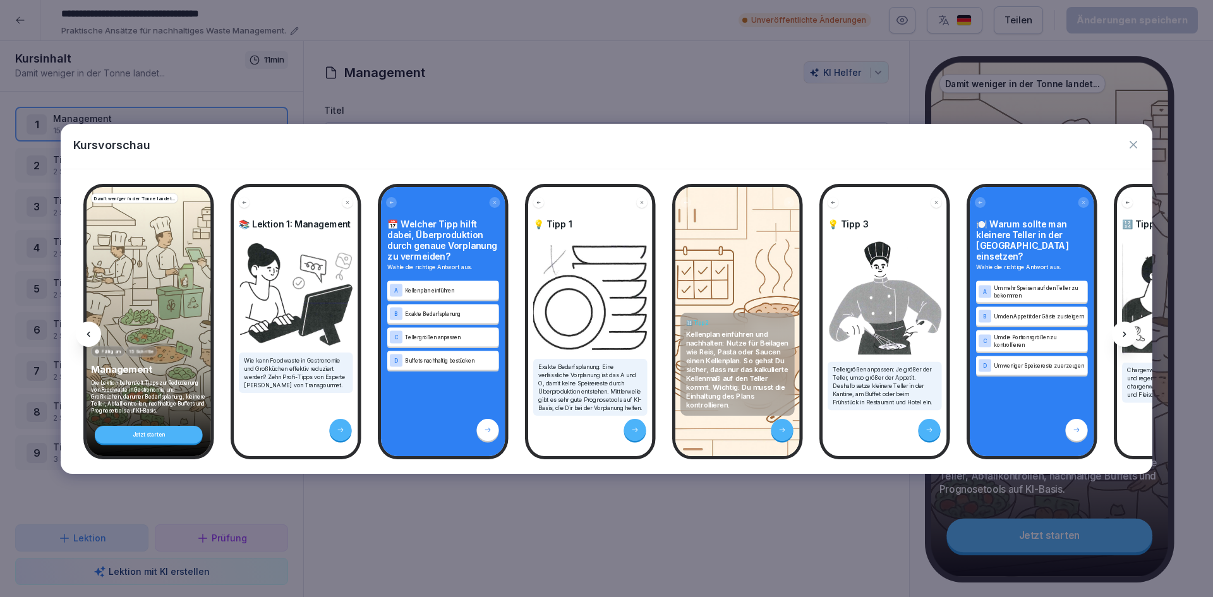
click at [1125, 328] on div at bounding box center [1124, 334] width 25 height 25
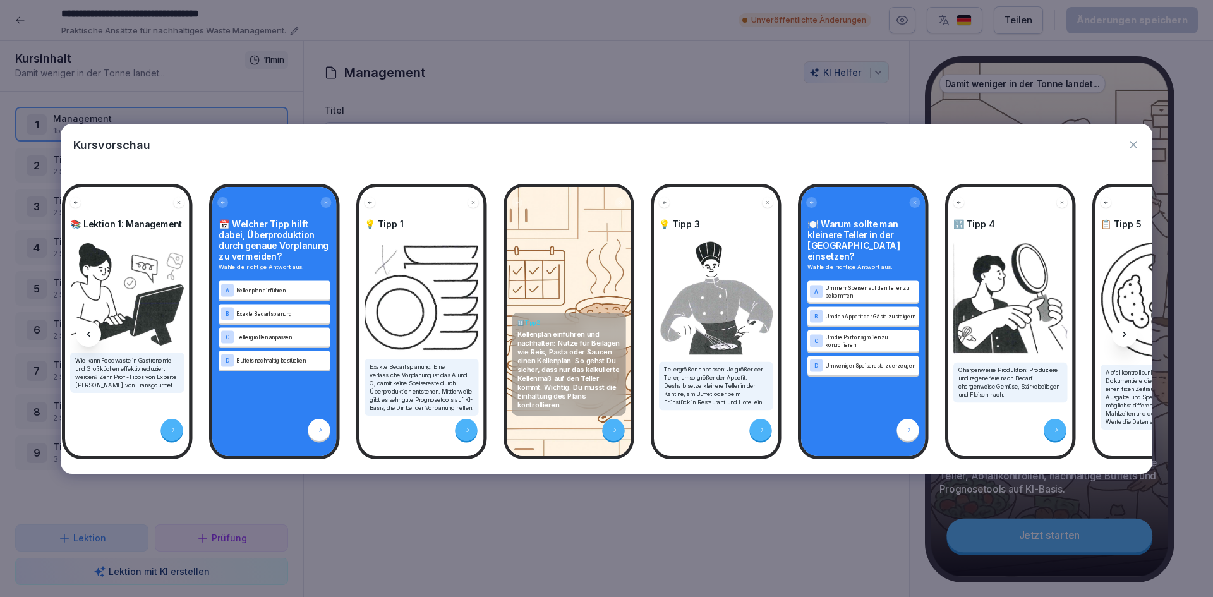
click at [1125, 328] on div at bounding box center [1124, 334] width 25 height 25
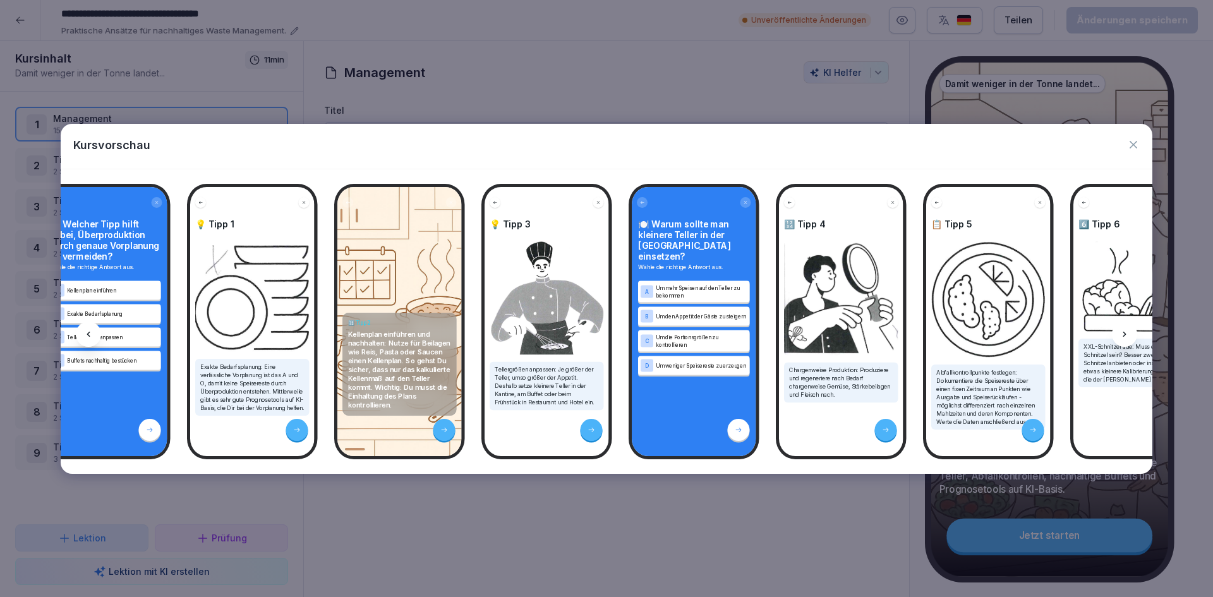
click at [1126, 327] on div at bounding box center [1124, 334] width 25 height 25
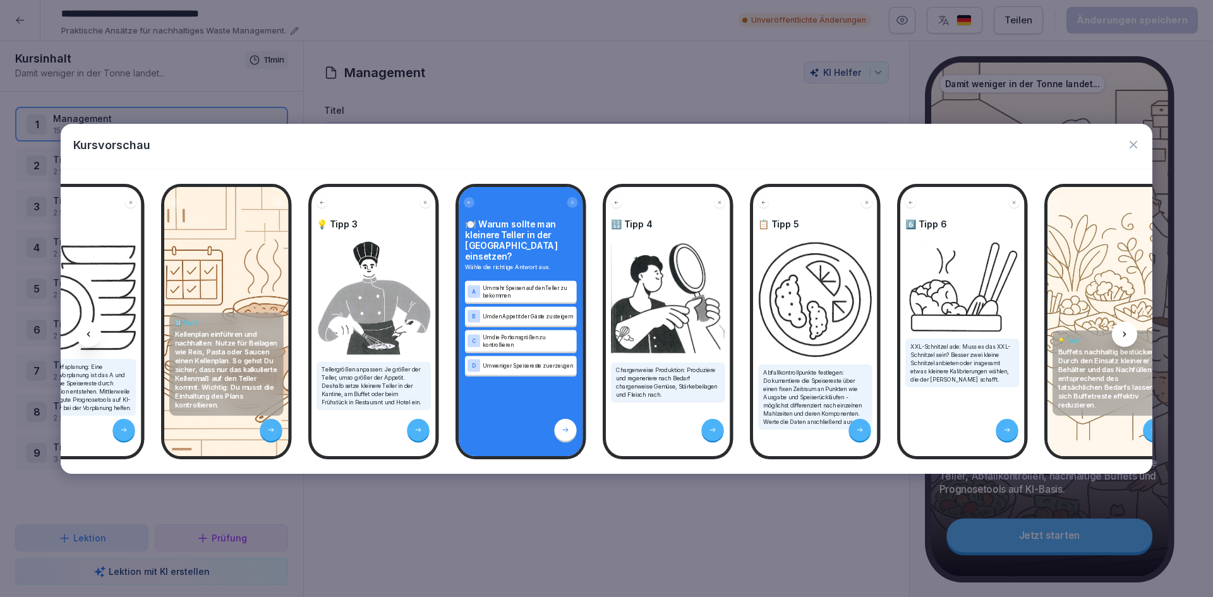
click at [1126, 327] on div at bounding box center [1124, 334] width 25 height 25
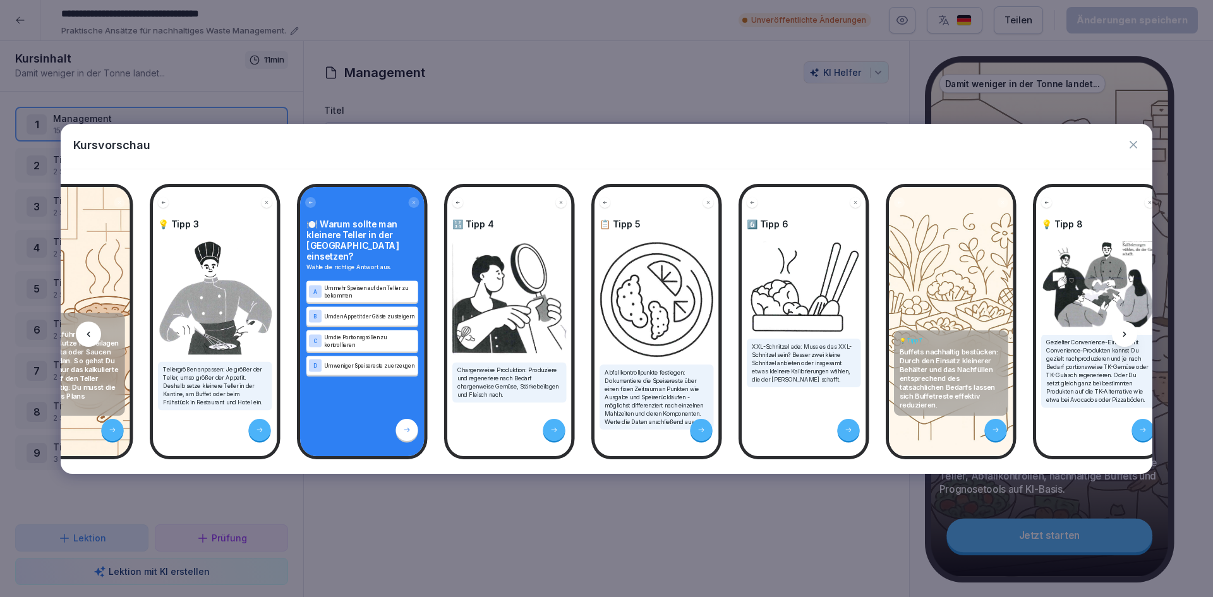
click at [1128, 328] on div at bounding box center [1124, 334] width 25 height 25
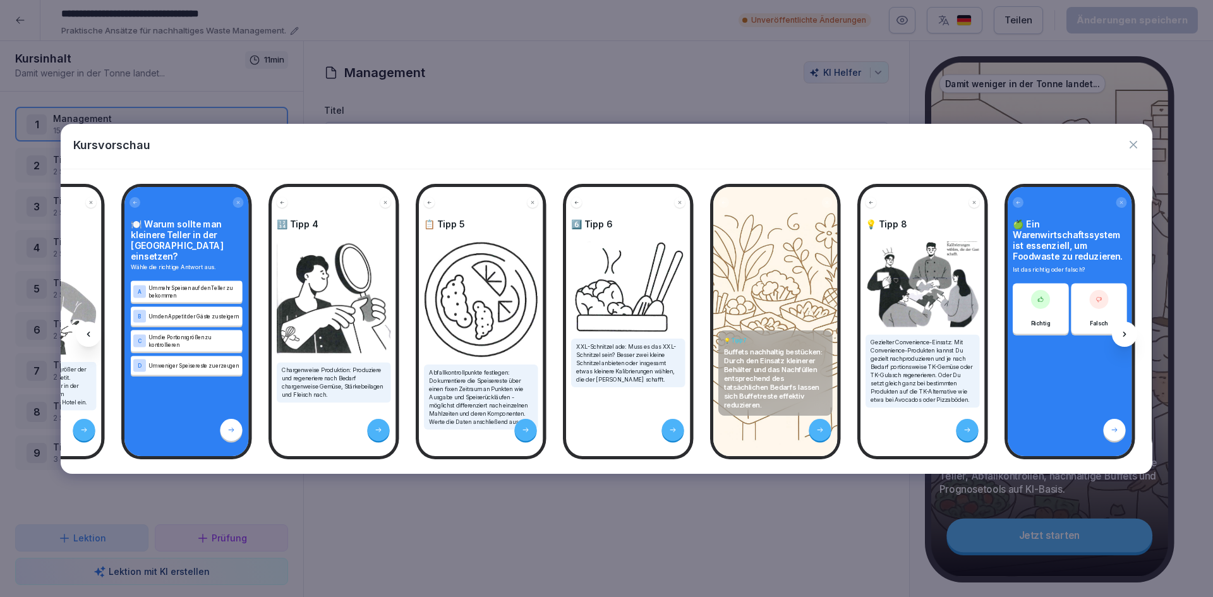
click at [1128, 328] on div at bounding box center [1124, 334] width 25 height 25
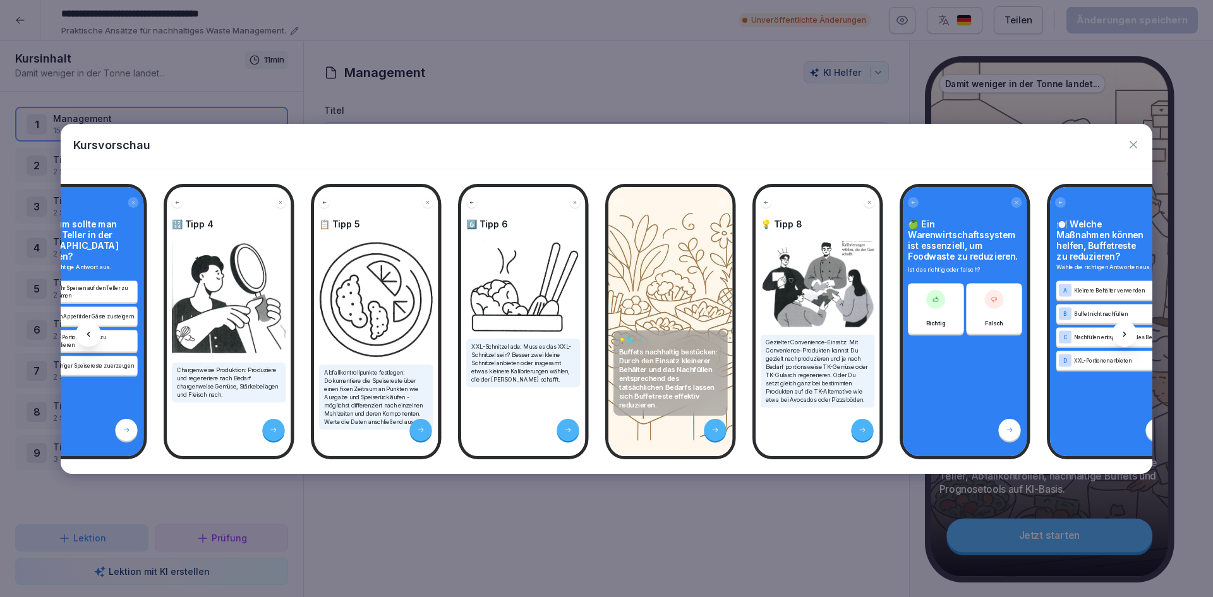
click at [1128, 328] on div at bounding box center [1124, 334] width 25 height 25
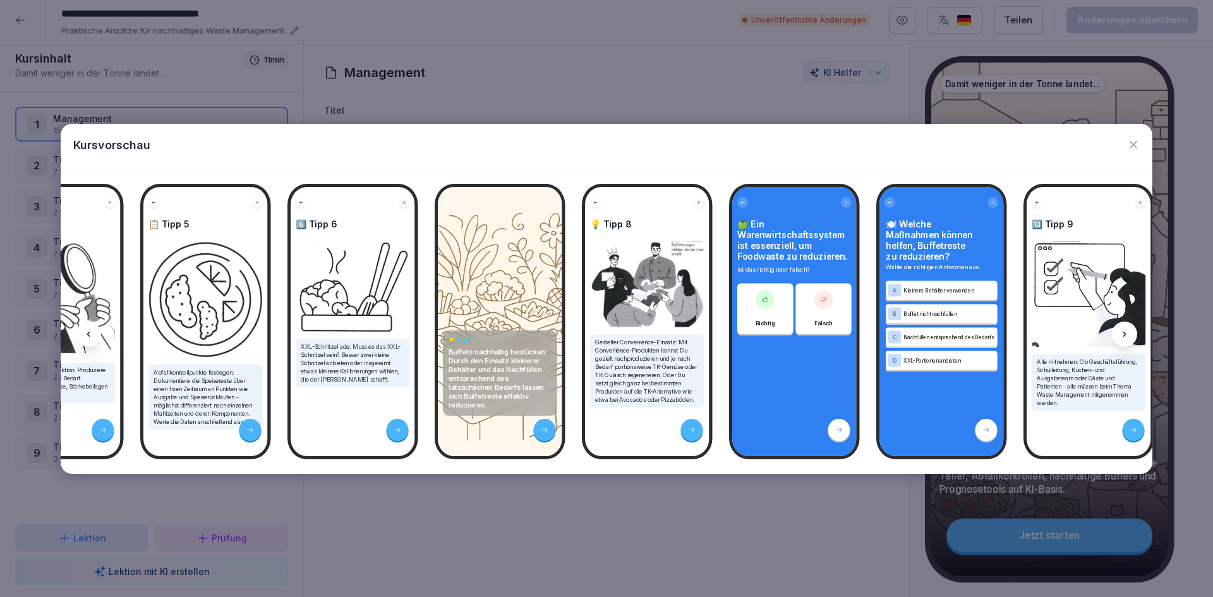
scroll to position [0, 1174]
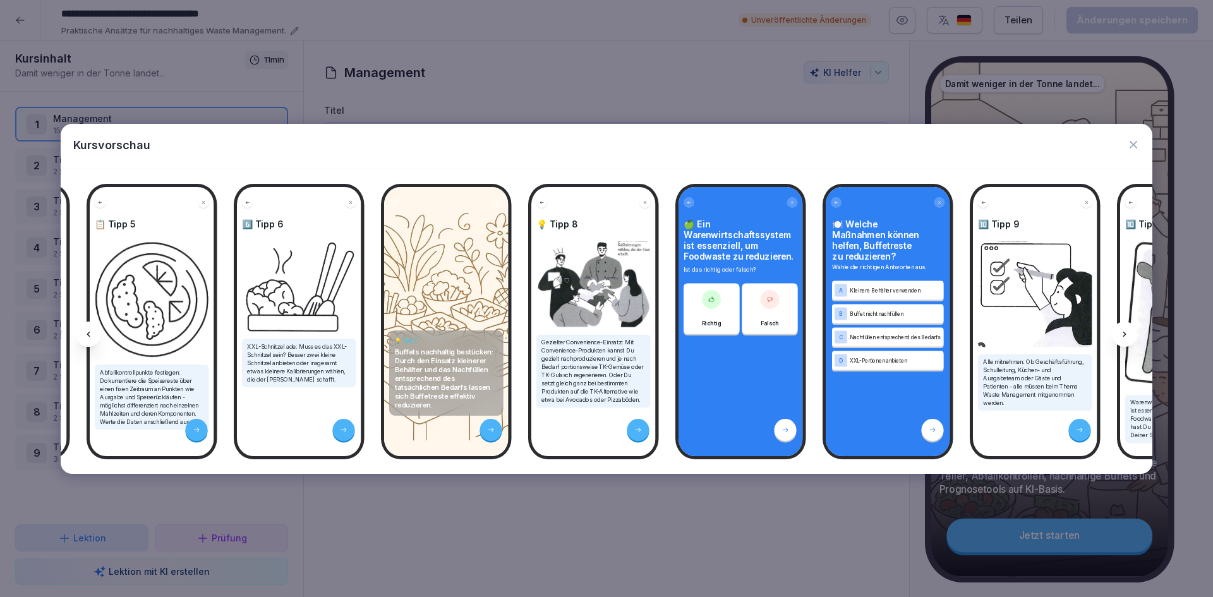
click at [1133, 144] on icon "button" at bounding box center [1133, 145] width 8 height 8
